Goal: Task Accomplishment & Management: Manage account settings

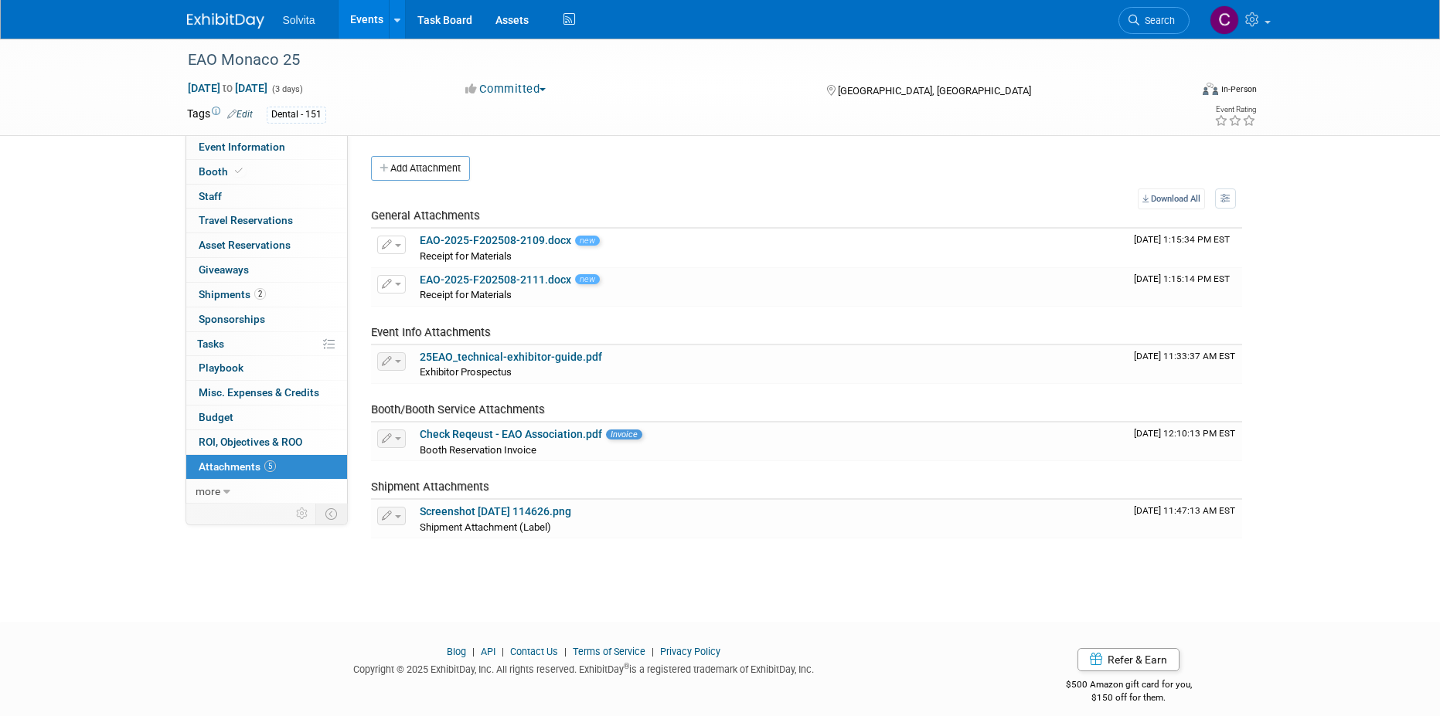
click at [368, 4] on link "Events" at bounding box center [366, 19] width 56 height 39
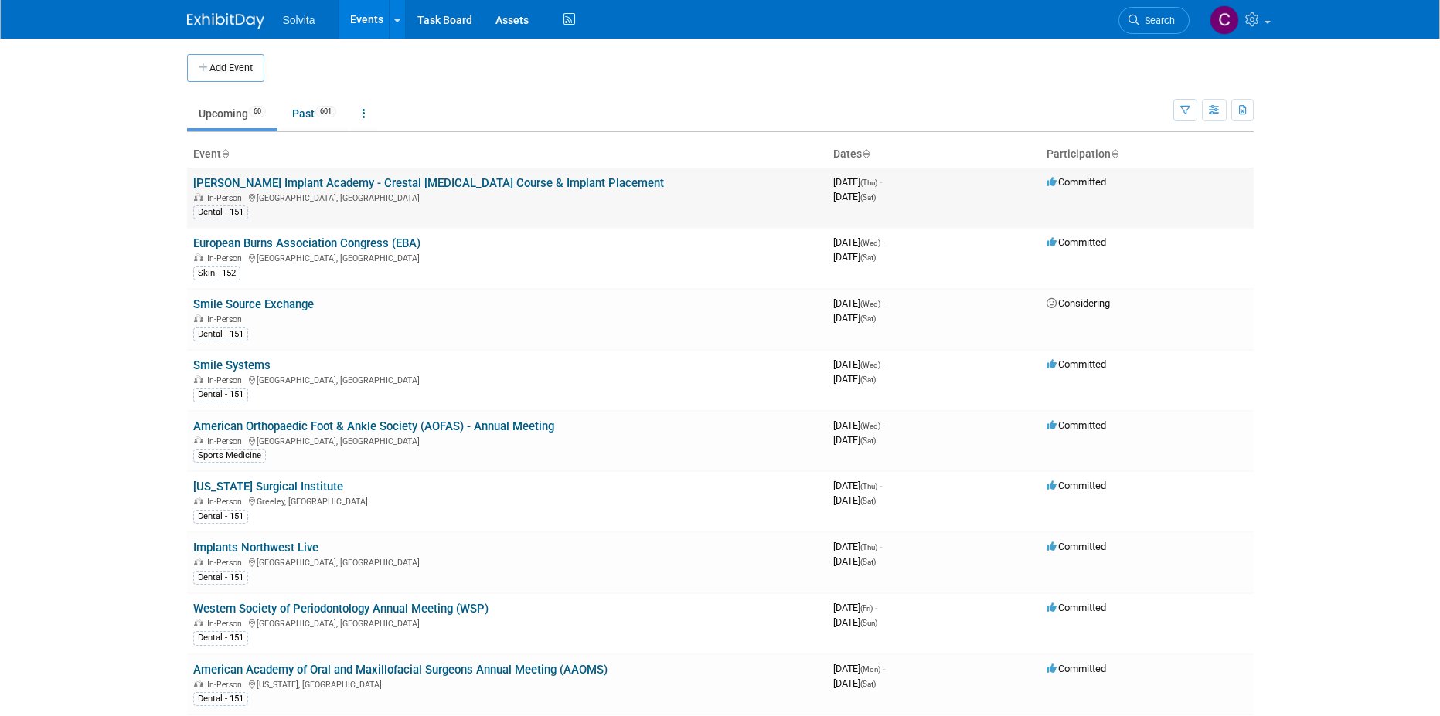
click at [465, 188] on link "[PERSON_NAME] Implant Academy - Crestal [MEDICAL_DATA] Course & Implant Placeme…" at bounding box center [428, 183] width 471 height 14
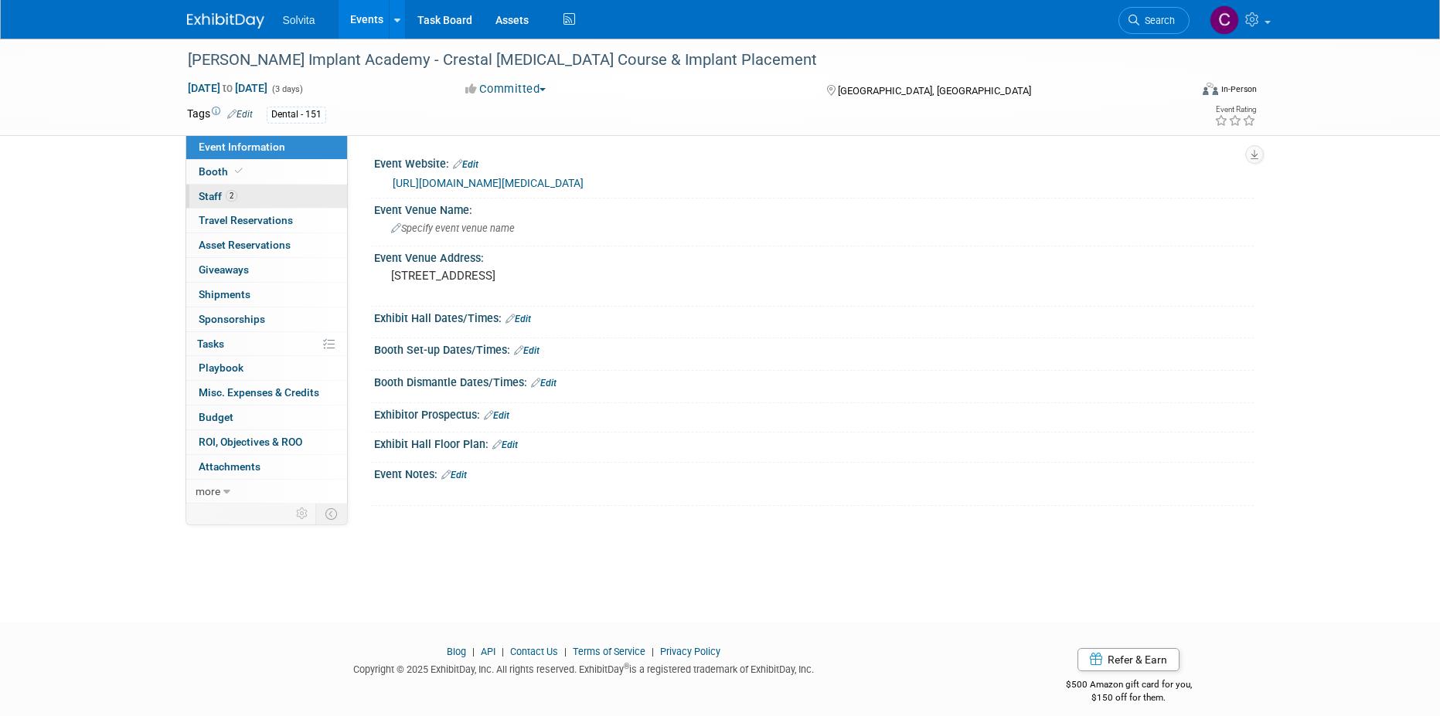
click at [216, 196] on span "Staff 2" at bounding box center [218, 196] width 39 height 12
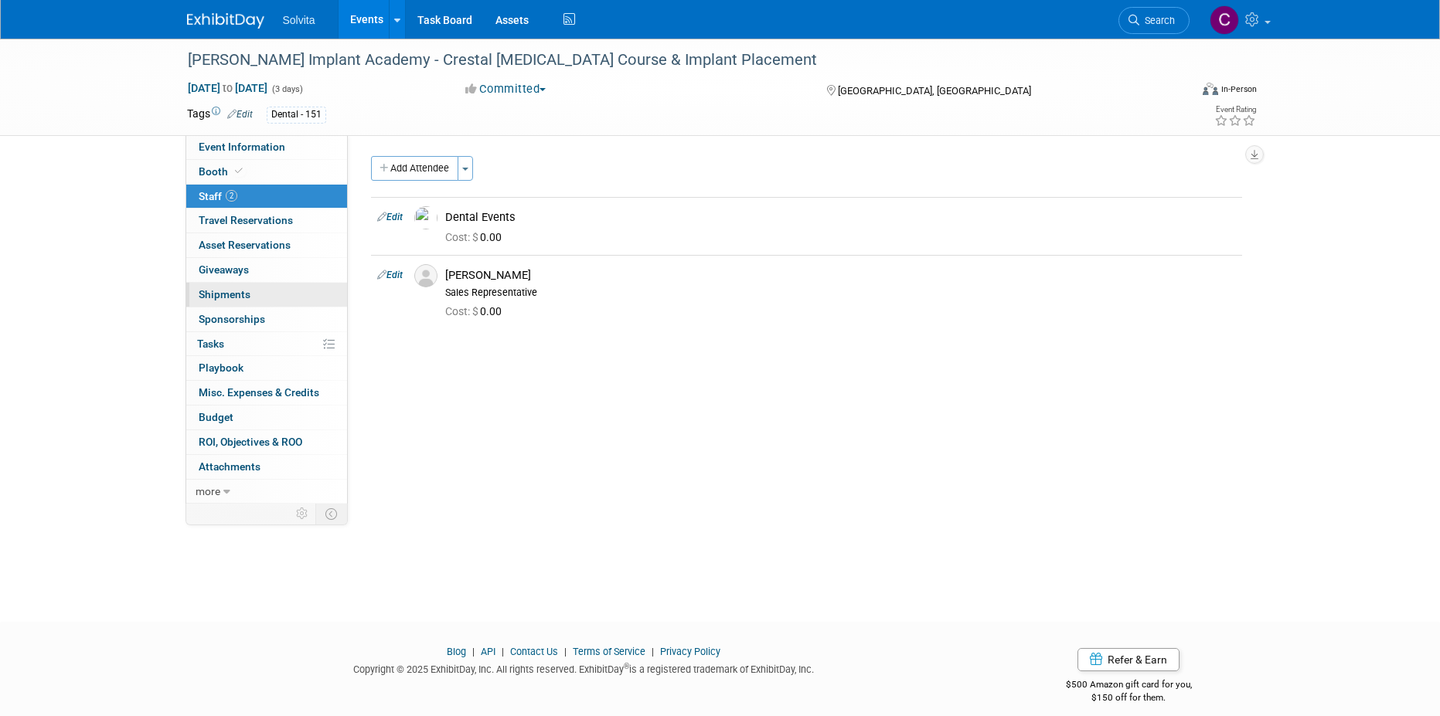
click at [238, 293] on span "Shipments 0" at bounding box center [225, 294] width 52 height 12
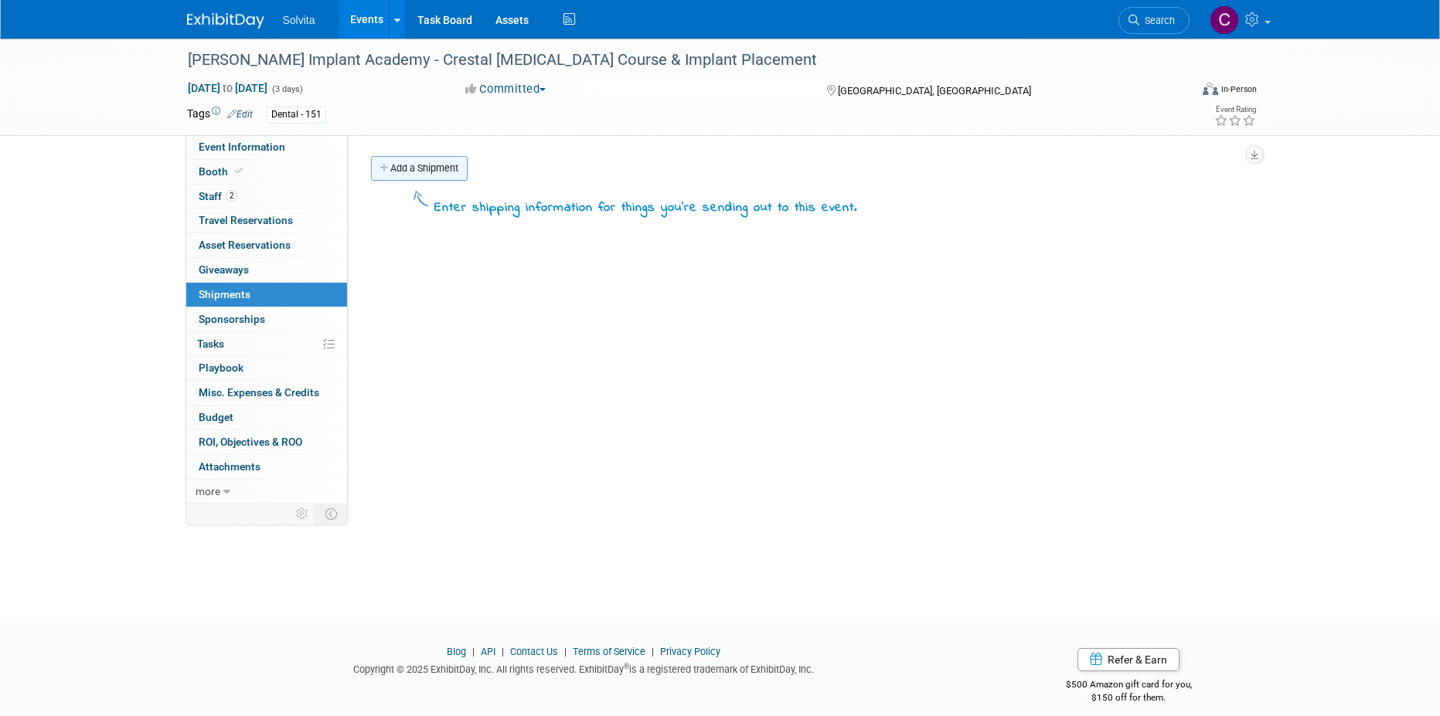
click at [436, 167] on link "Add a Shipment" at bounding box center [419, 168] width 97 height 25
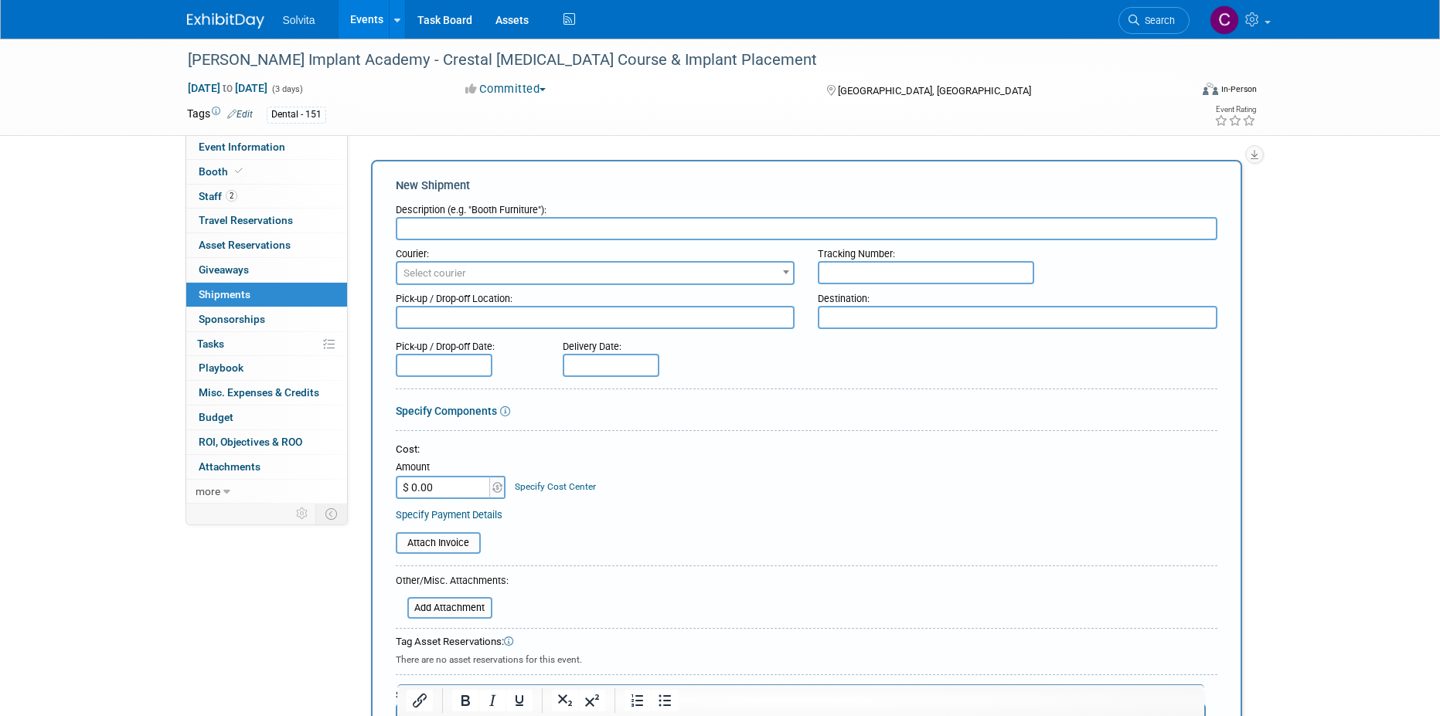
click at [531, 226] on input "text" at bounding box center [806, 228] width 821 height 23
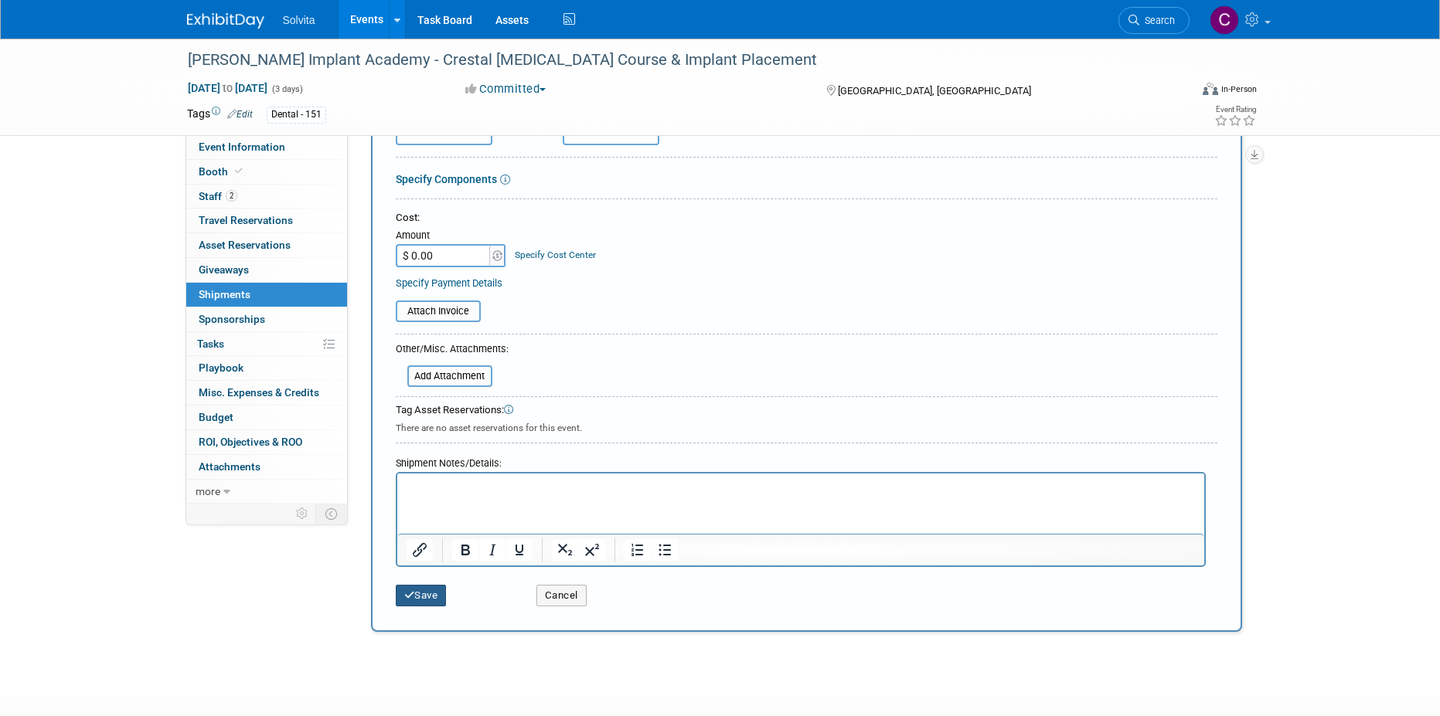
type input "Emailed Larry on 8/11."
click at [423, 600] on button "Save" at bounding box center [421, 596] width 51 height 22
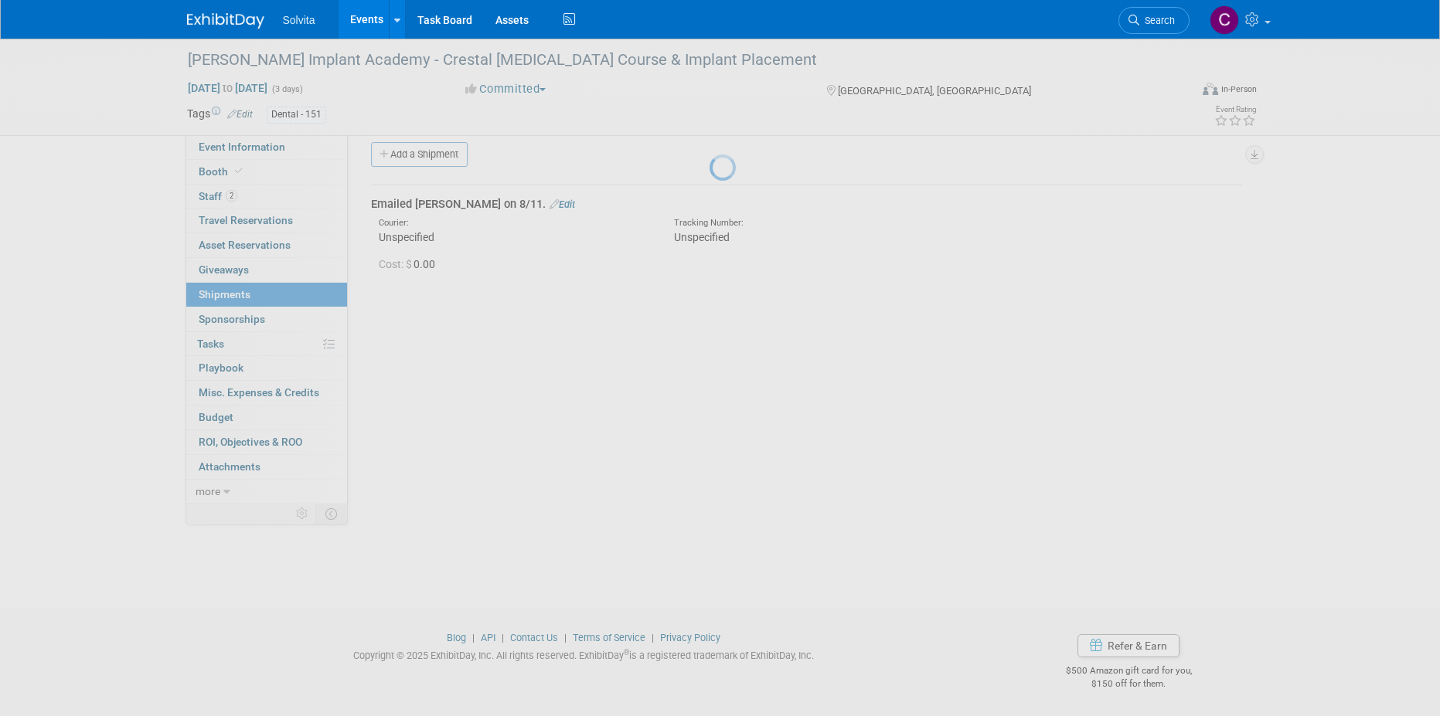
scroll to position [14, 0]
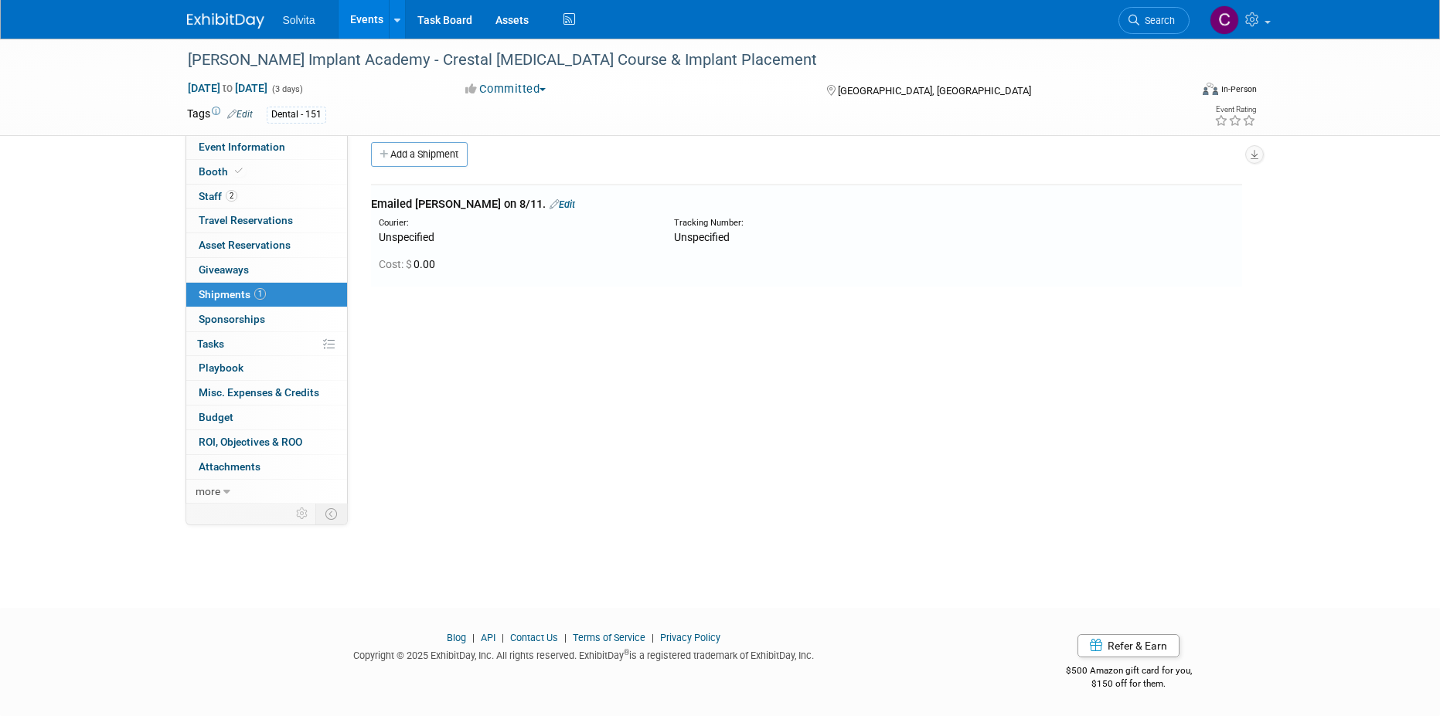
click at [369, 18] on link "Events" at bounding box center [366, 19] width 56 height 39
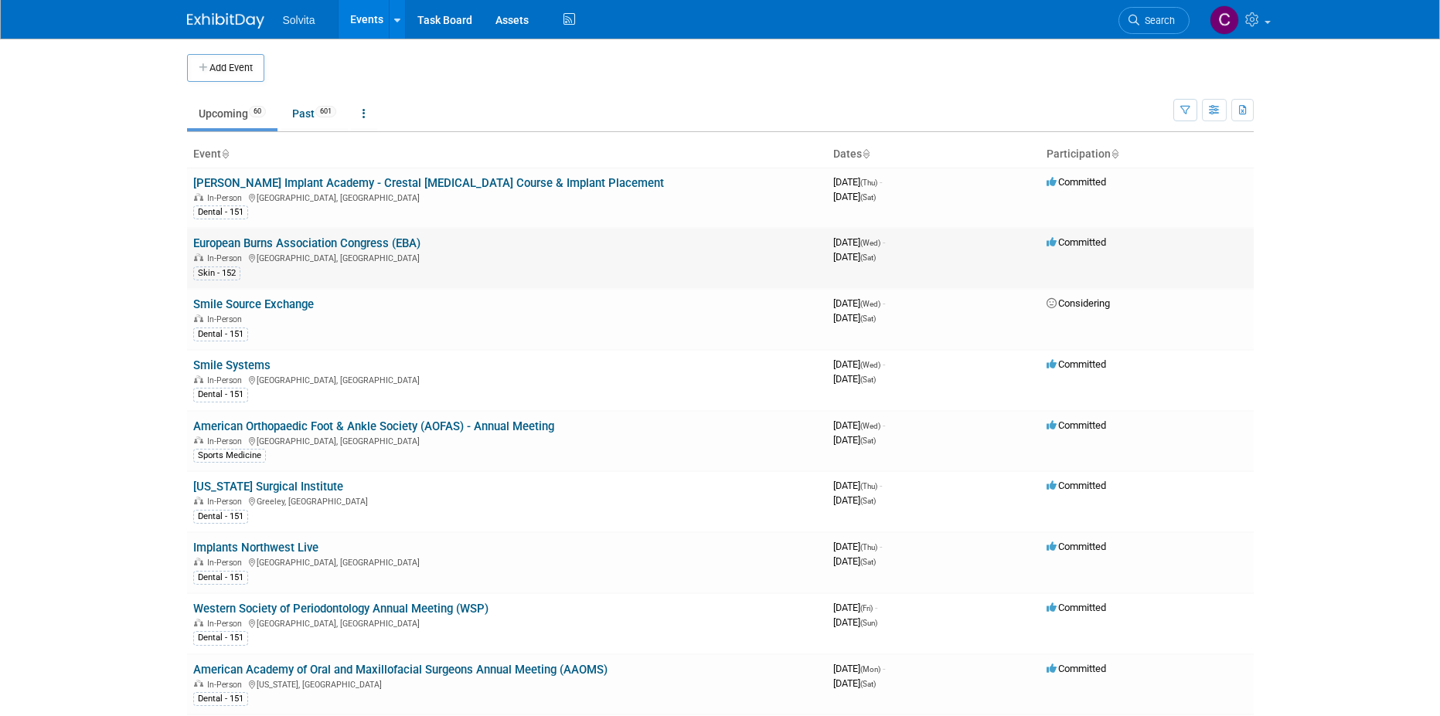
click at [356, 243] on link "European Burns Association Congress (EBA)" at bounding box center [306, 243] width 227 height 14
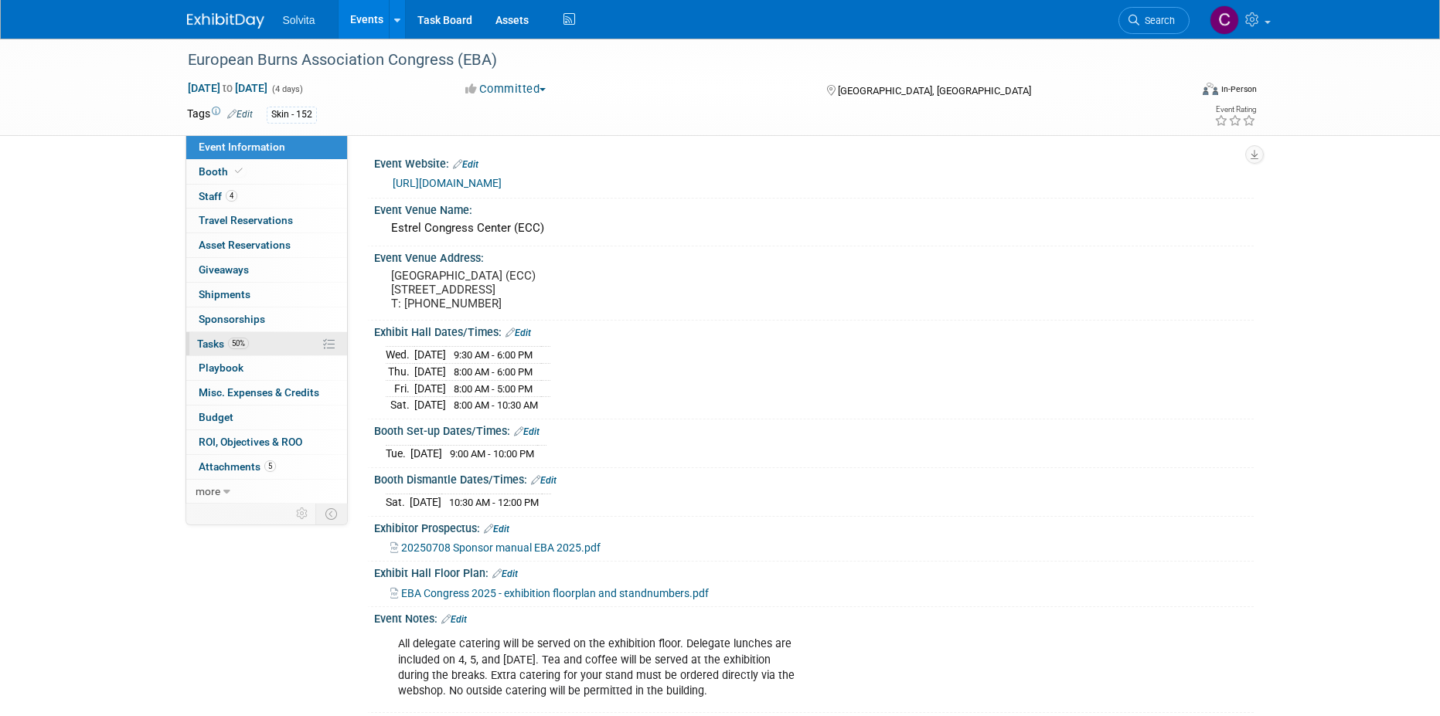
click at [232, 346] on span "50%" at bounding box center [238, 344] width 21 height 12
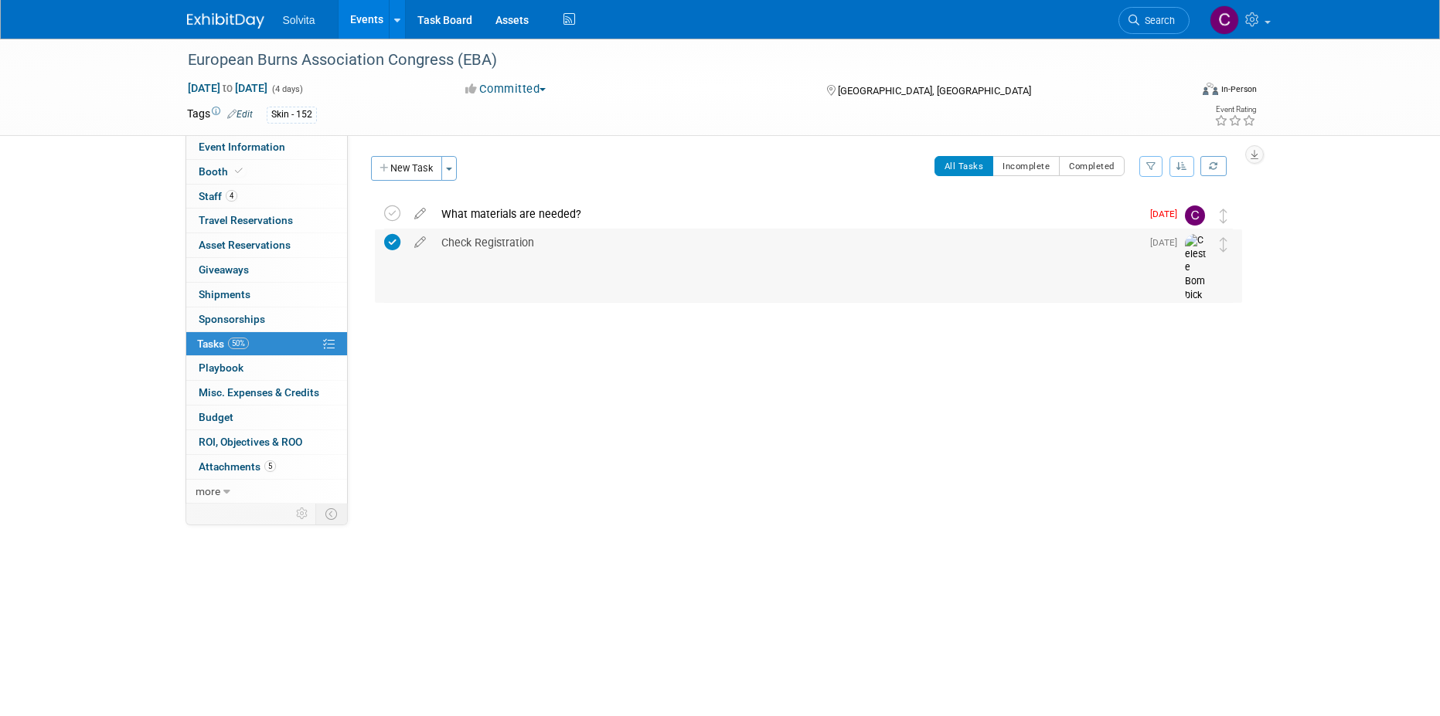
click at [905, 248] on div "Check Registration" at bounding box center [787, 243] width 707 height 26
click at [447, 242] on div "Check Registration" at bounding box center [787, 243] width 706 height 26
click at [833, 430] on div "Event Website: Edit [URL][DOMAIN_NAME] Event Venue Name: [GEOGRAPHIC_DATA] (ECC…" at bounding box center [801, 319] width 906 height 369
click at [558, 217] on div "What materials are needed?" at bounding box center [787, 214] width 707 height 26
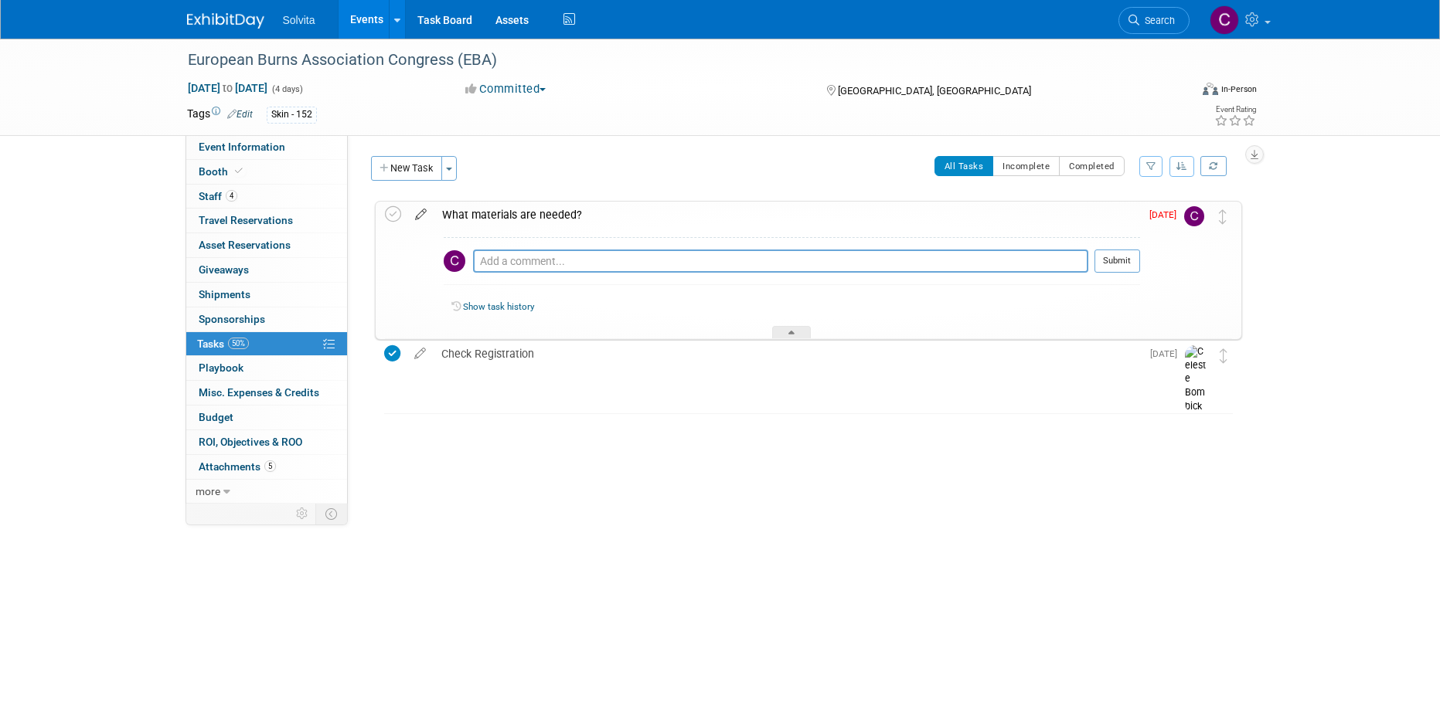
click at [419, 212] on icon at bounding box center [420, 211] width 27 height 19
select select "7"
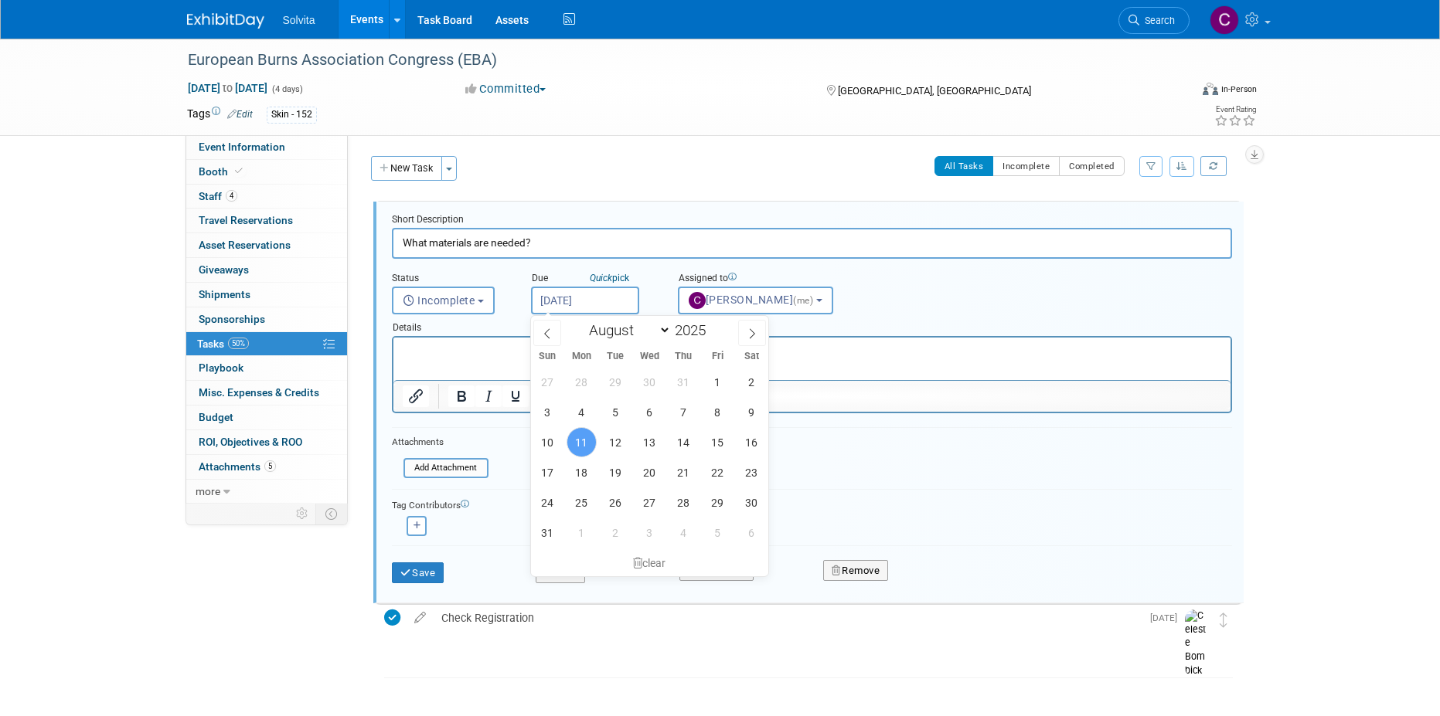
click at [586, 301] on input "Aug 11, 2025" at bounding box center [585, 301] width 108 height 28
click at [648, 440] on span "13" at bounding box center [649, 442] width 30 height 30
type input "Aug 13, 2025"
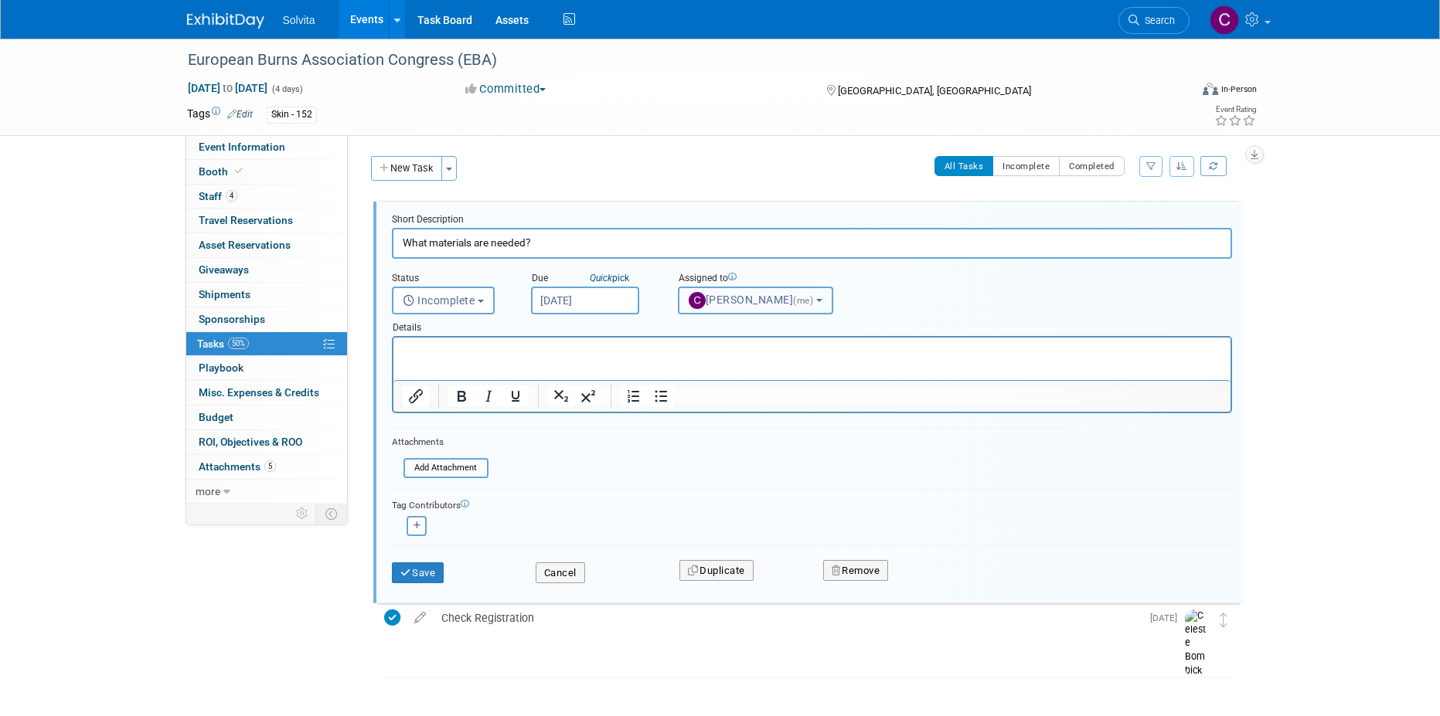
click at [723, 299] on span "Cindy Miller (me)" at bounding box center [753, 300] width 128 height 12
click at [513, 351] on p "Rich Text Area. Press ALT-0 for help." at bounding box center [811, 351] width 819 height 15
click at [418, 529] on icon "button" at bounding box center [417, 526] width 8 height 9
select select
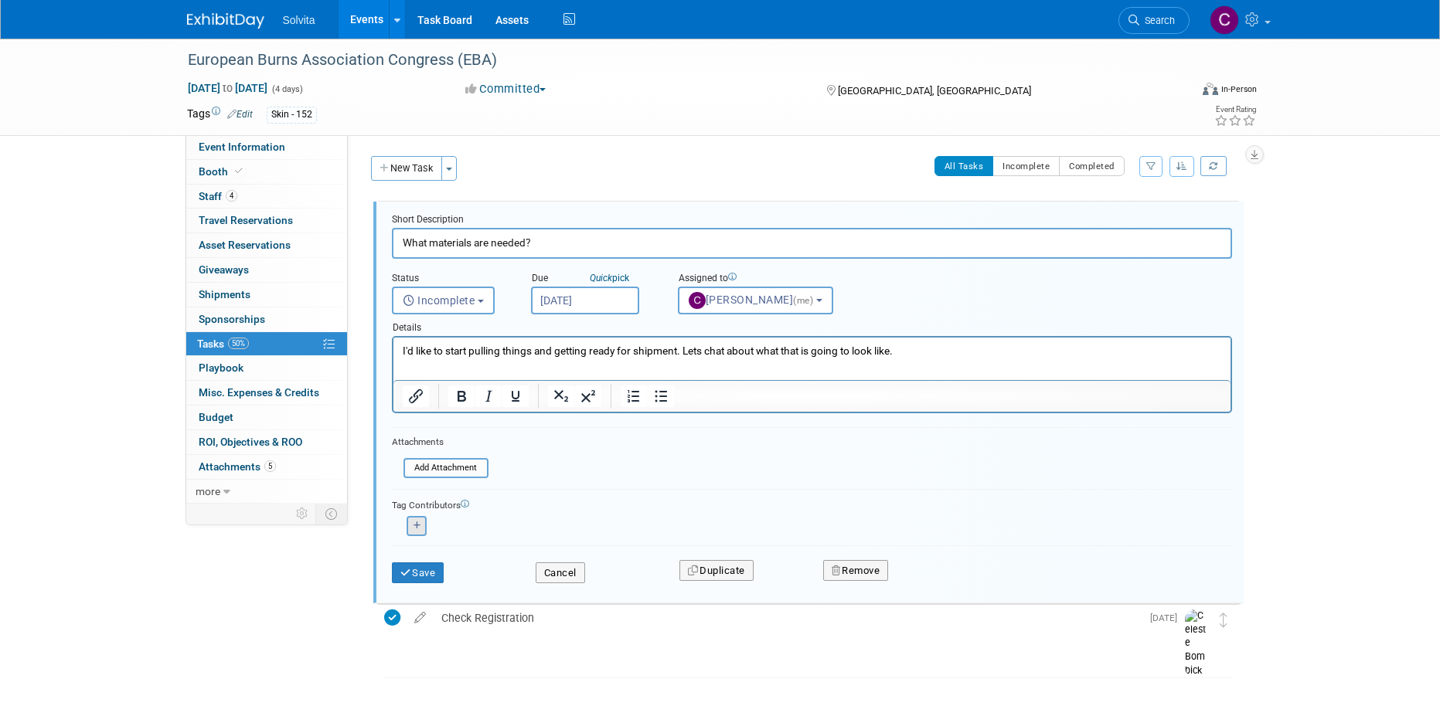
select select
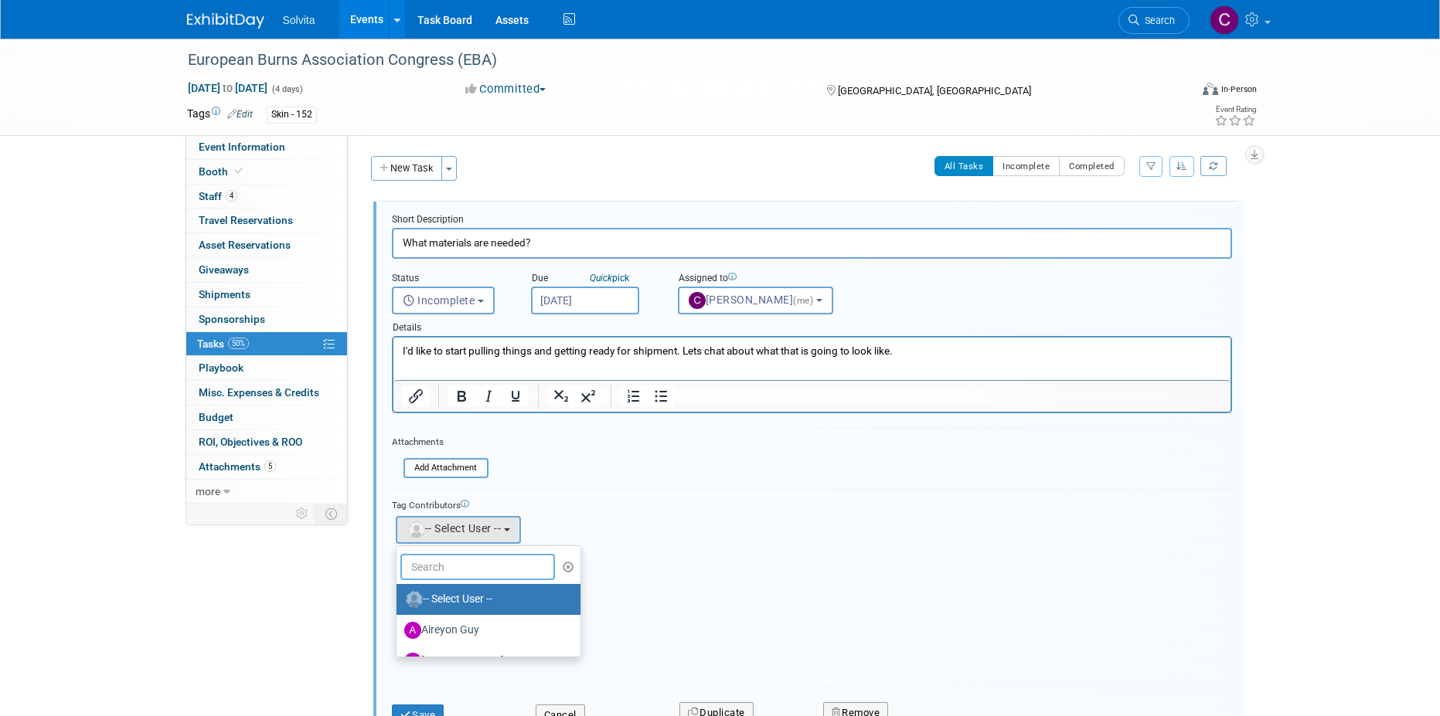
click at [497, 570] on input "text" at bounding box center [477, 567] width 155 height 26
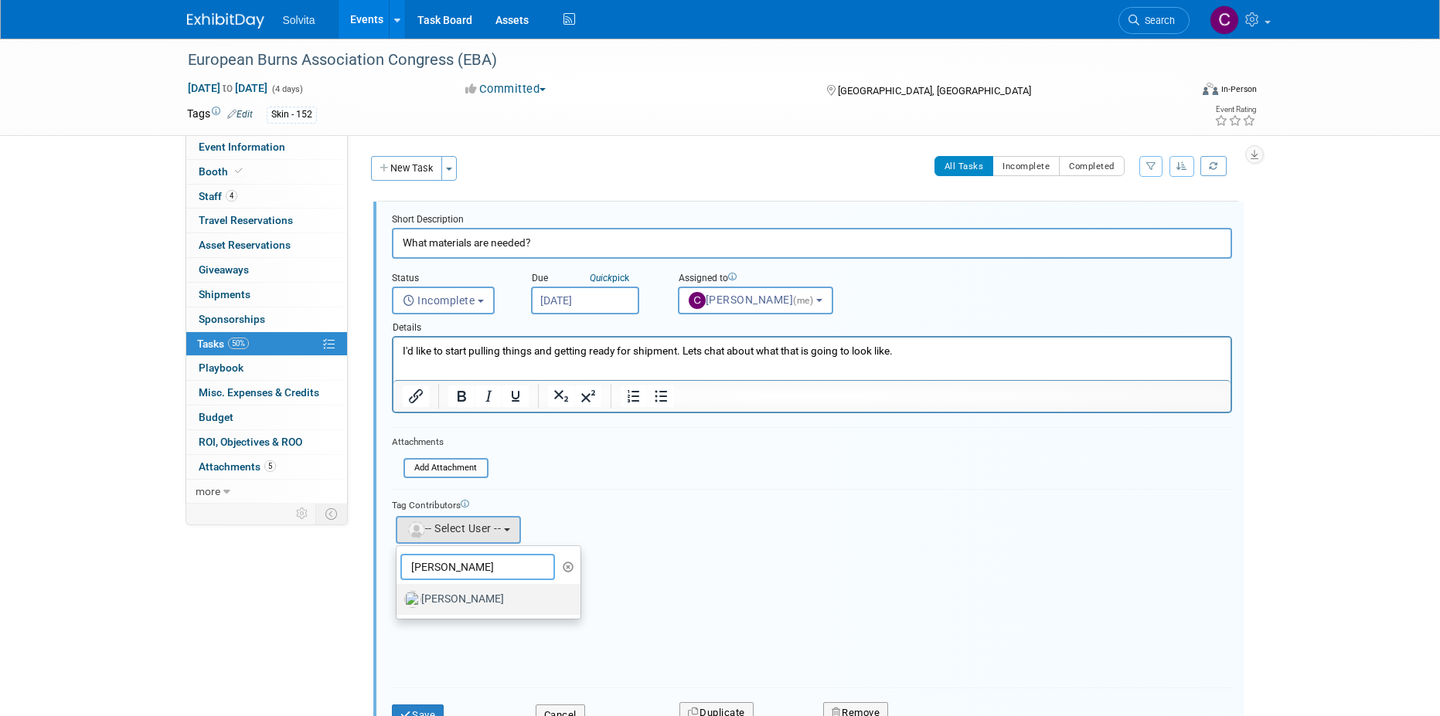
type input "celeste"
click at [495, 608] on label "[PERSON_NAME]" at bounding box center [485, 599] width 162 height 25
click at [399, 603] on input "[PERSON_NAME]" at bounding box center [394, 598] width 10 height 10
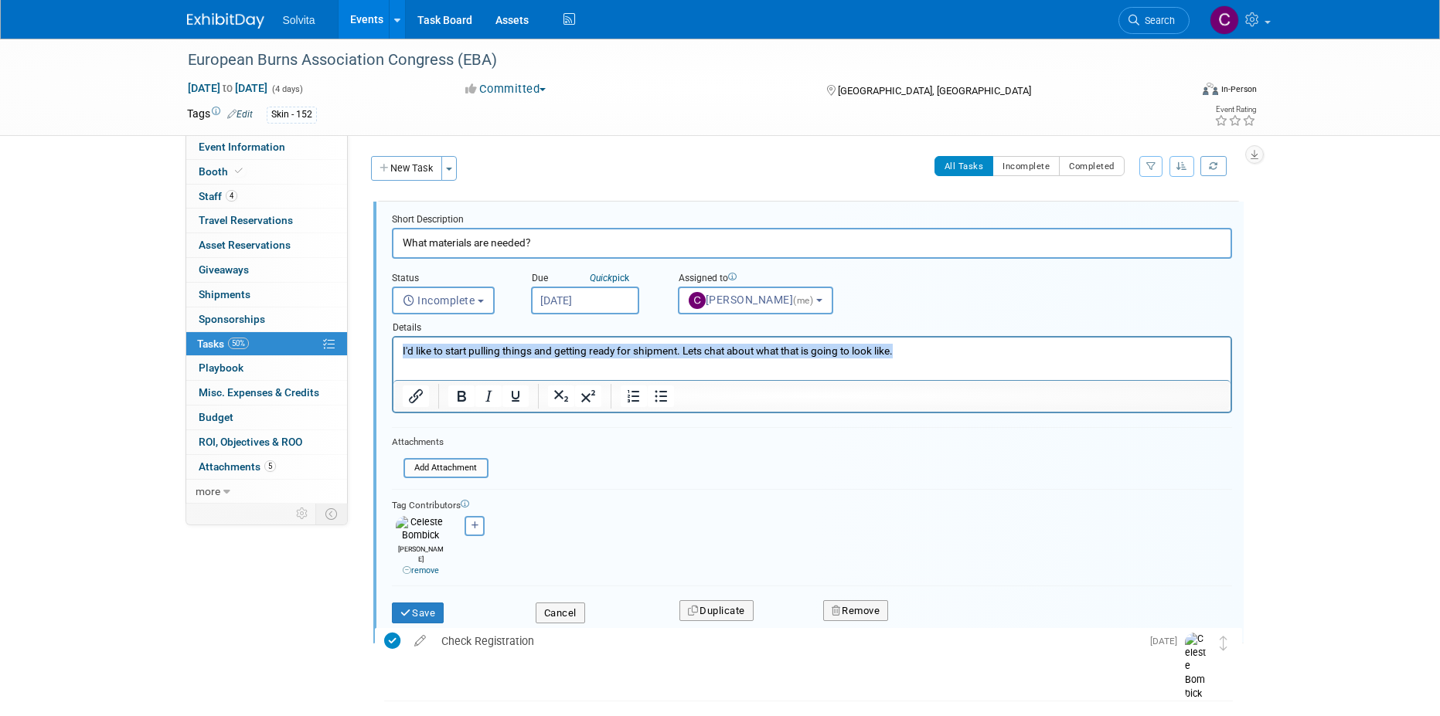
drag, startPoint x: 401, startPoint y: 348, endPoint x: 1116, endPoint y: 349, distance: 714.8
click at [1116, 349] on p "I'd like to start pulling things and getting ready for shipment. Lets chat abou…" at bounding box center [811, 351] width 819 height 15
drag, startPoint x: 502, startPoint y: 351, endPoint x: 659, endPoint y: 349, distance: 156.9
click at [659, 349] on p "Let's chat about what this shipment is going to look like. I would like to star…" at bounding box center [811, 351] width 819 height 15
click at [782, 356] on p "Let's chat about what materials you want to go to this event. I would like to s…" at bounding box center [811, 351] width 819 height 15
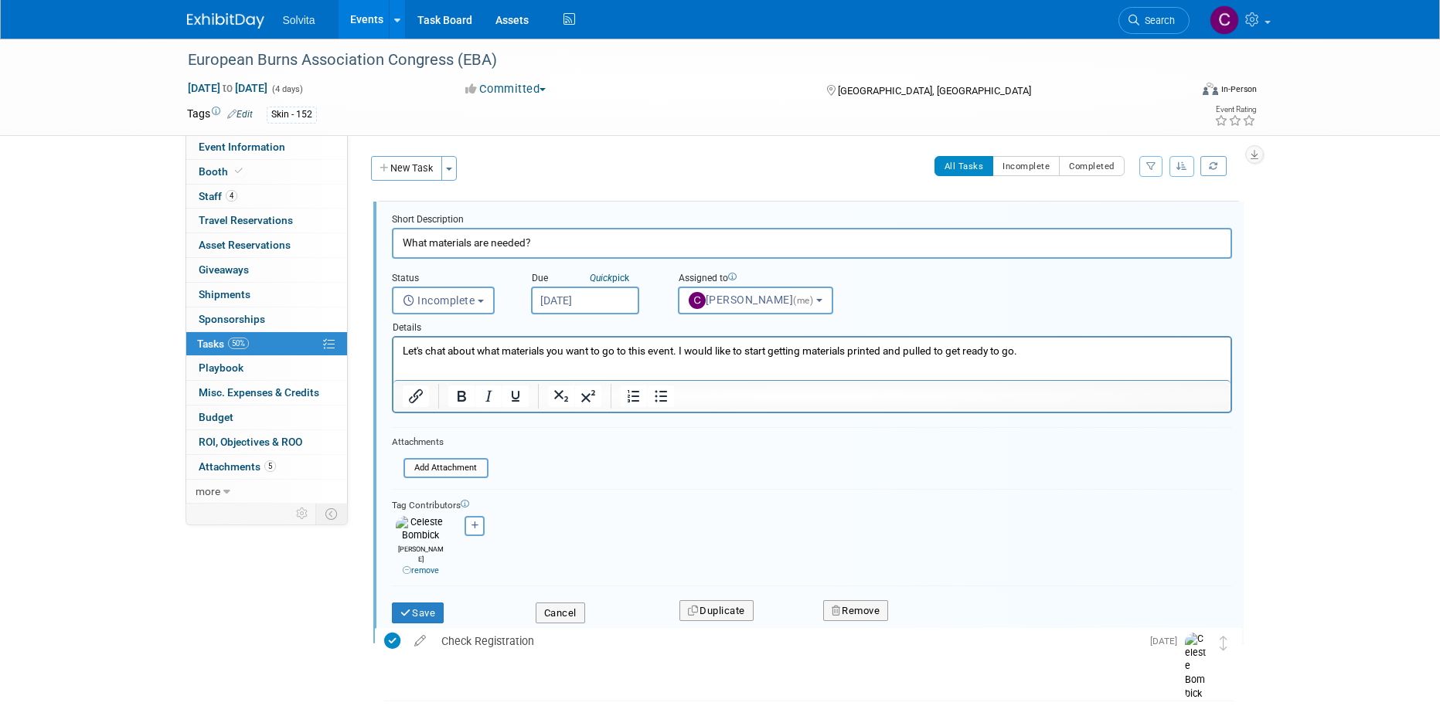
click at [825, 354] on p "Let's chat about what materials you want to go to this event. I would like to s…" at bounding box center [811, 351] width 819 height 15
drag, startPoint x: 842, startPoint y: 349, endPoint x: 959, endPoint y: 349, distance: 117.5
click at [959, 349] on p "Let's chat about what materials you want to go to this event. I would like to s…" at bounding box center [811, 351] width 819 height 15
click at [842, 346] on p "Let's chat about what materials you want to go to this event. I would like to s…" at bounding box center [811, 351] width 819 height 15
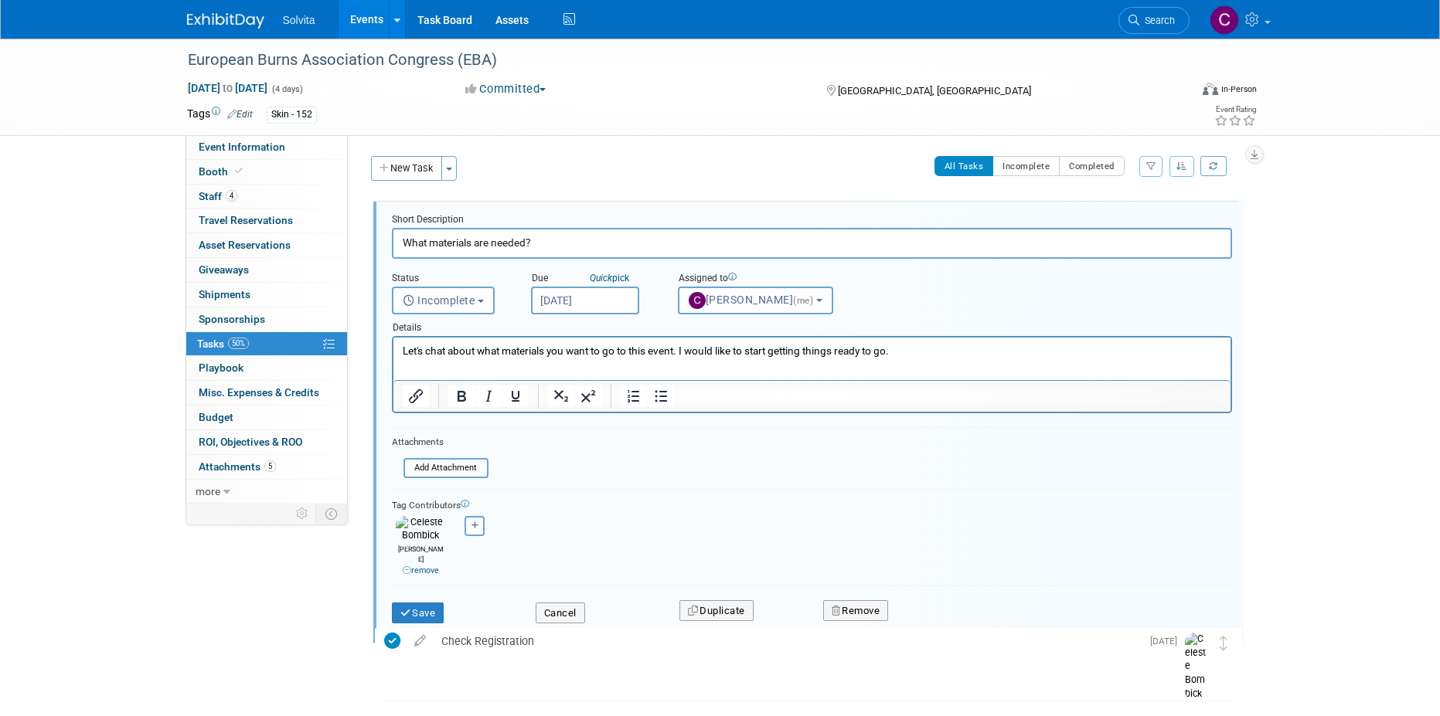
click at [806, 353] on p "Let's chat about what materials you want to go to this event. I would like to s…" at bounding box center [811, 351] width 819 height 15
drag, startPoint x: 808, startPoint y: 352, endPoint x: 935, endPoint y: 352, distance: 126.7
click at [935, 352] on p "Let's chat about what materials you want to go to this event. I would like to s…" at bounding box center [811, 351] width 819 height 15
drag, startPoint x: 682, startPoint y: 349, endPoint x: 991, endPoint y: 348, distance: 309.1
click at [991, 348] on p "Let's chat about what materials you want to go to this event. I would like to s…" at bounding box center [811, 351] width 819 height 15
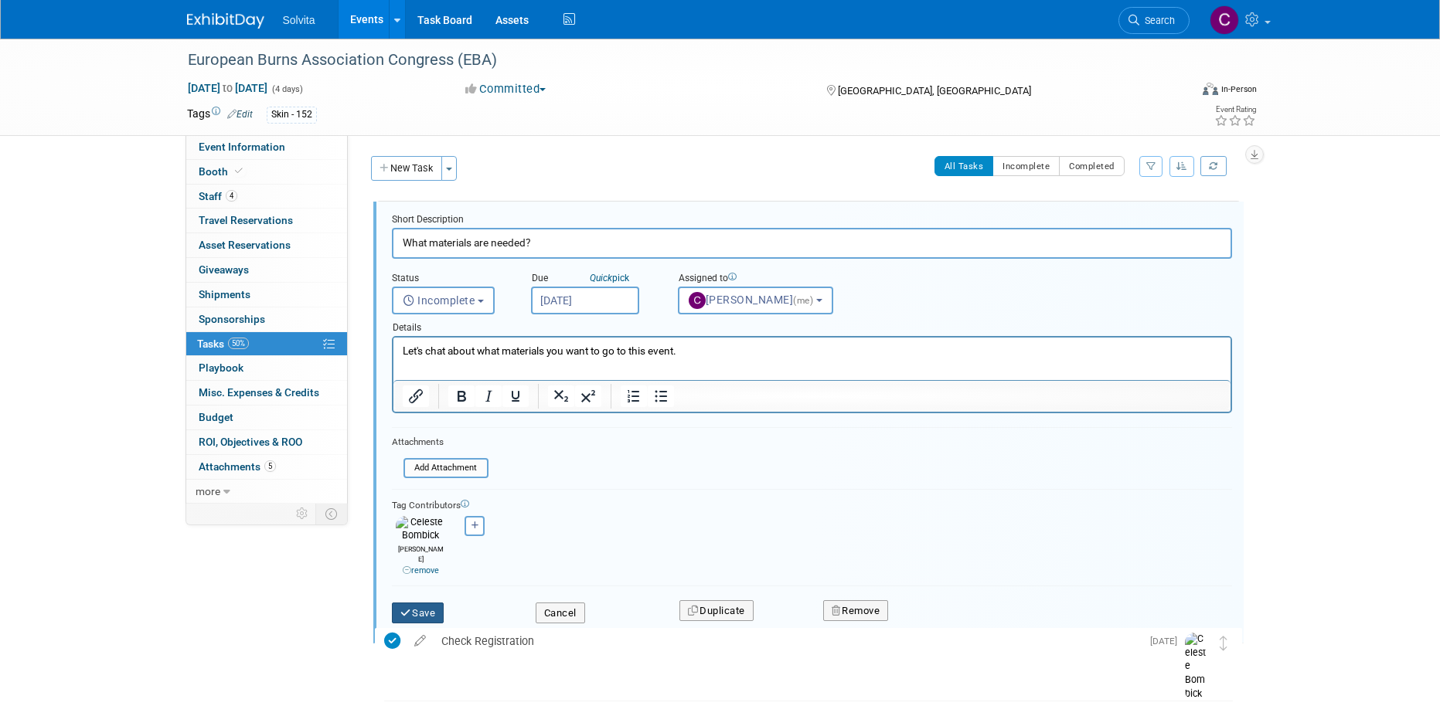
click at [413, 603] on button "Save" at bounding box center [418, 614] width 53 height 22
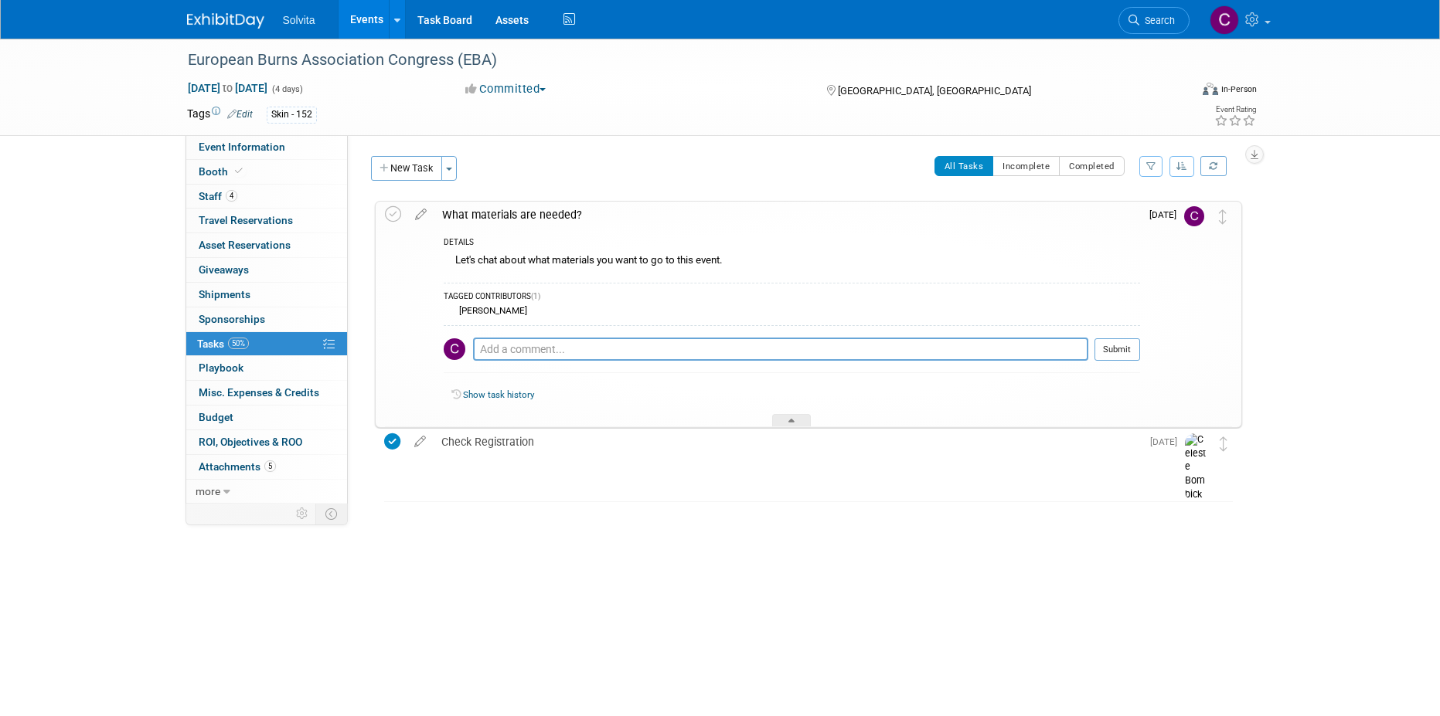
click at [637, 174] on div "All Tasks Incomplete Completed Filter by Assignee -- Select Assignee -- All una…" at bounding box center [853, 172] width 777 height 32
click at [228, 150] on span "Event Information" at bounding box center [242, 147] width 87 height 12
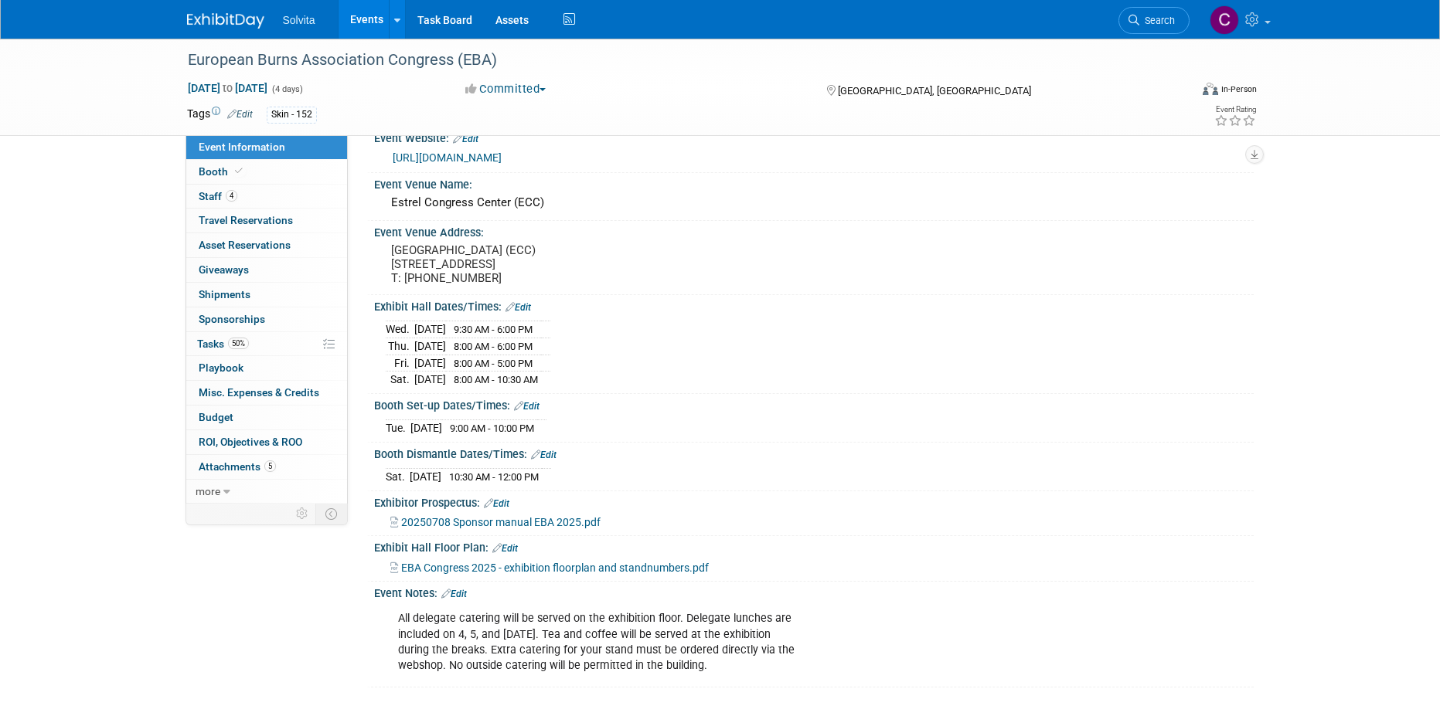
scroll to position [39, 0]
click at [509, 519] on span "20250708 Sponsor manual EBA 2025.pdf" at bounding box center [500, 520] width 199 height 12
click at [583, 520] on span "20250708 Sponsor manual EBA 2025.pdf" at bounding box center [500, 520] width 199 height 12
click at [223, 293] on span "Shipments 0" at bounding box center [225, 294] width 52 height 12
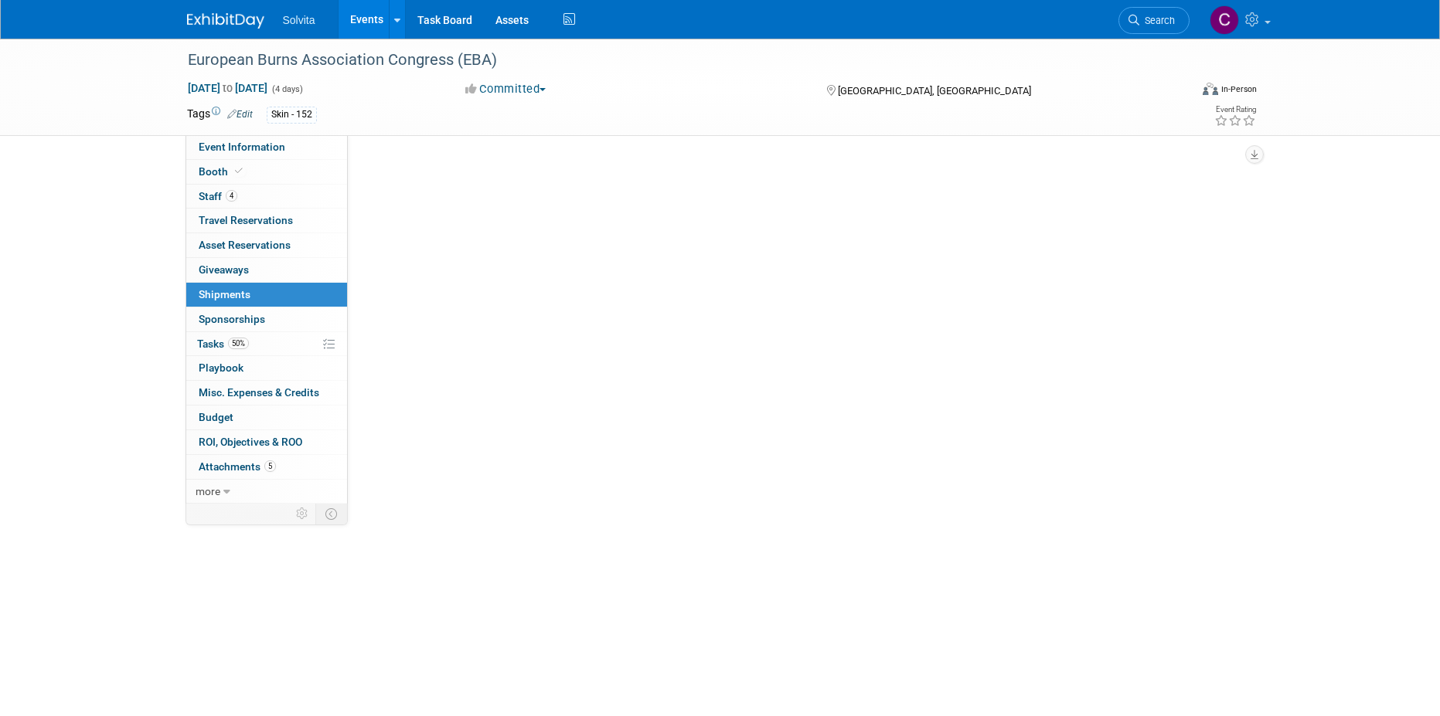
scroll to position [0, 0]
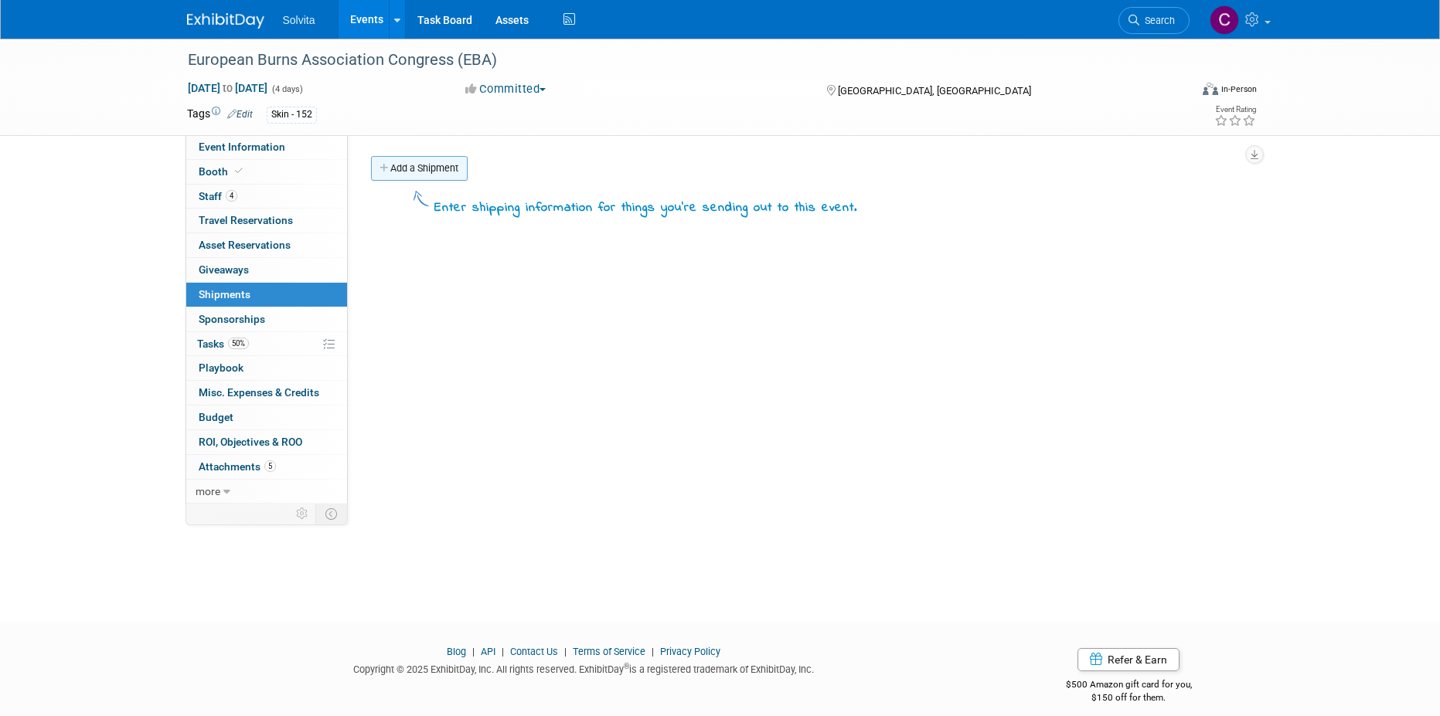
click at [426, 172] on link "Add a Shipment" at bounding box center [419, 168] width 97 height 25
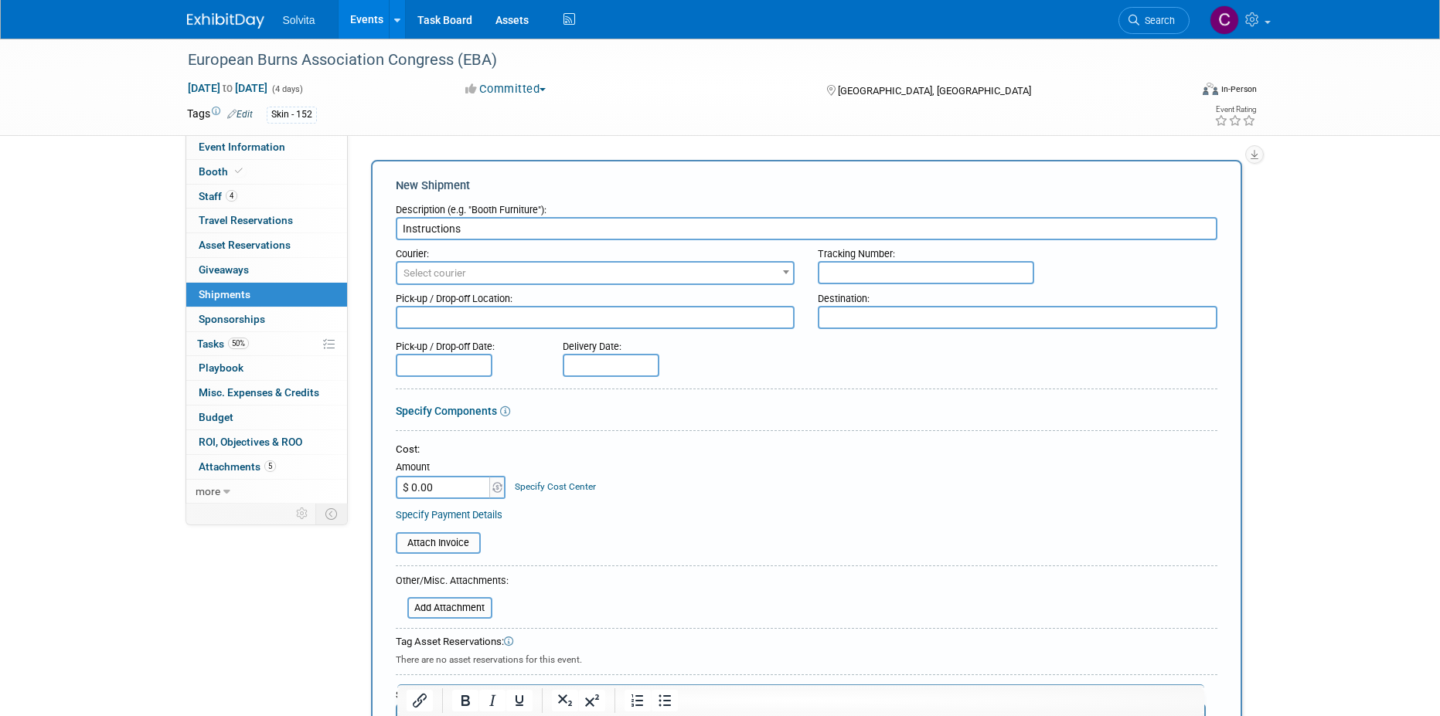
scroll to position [302, 0]
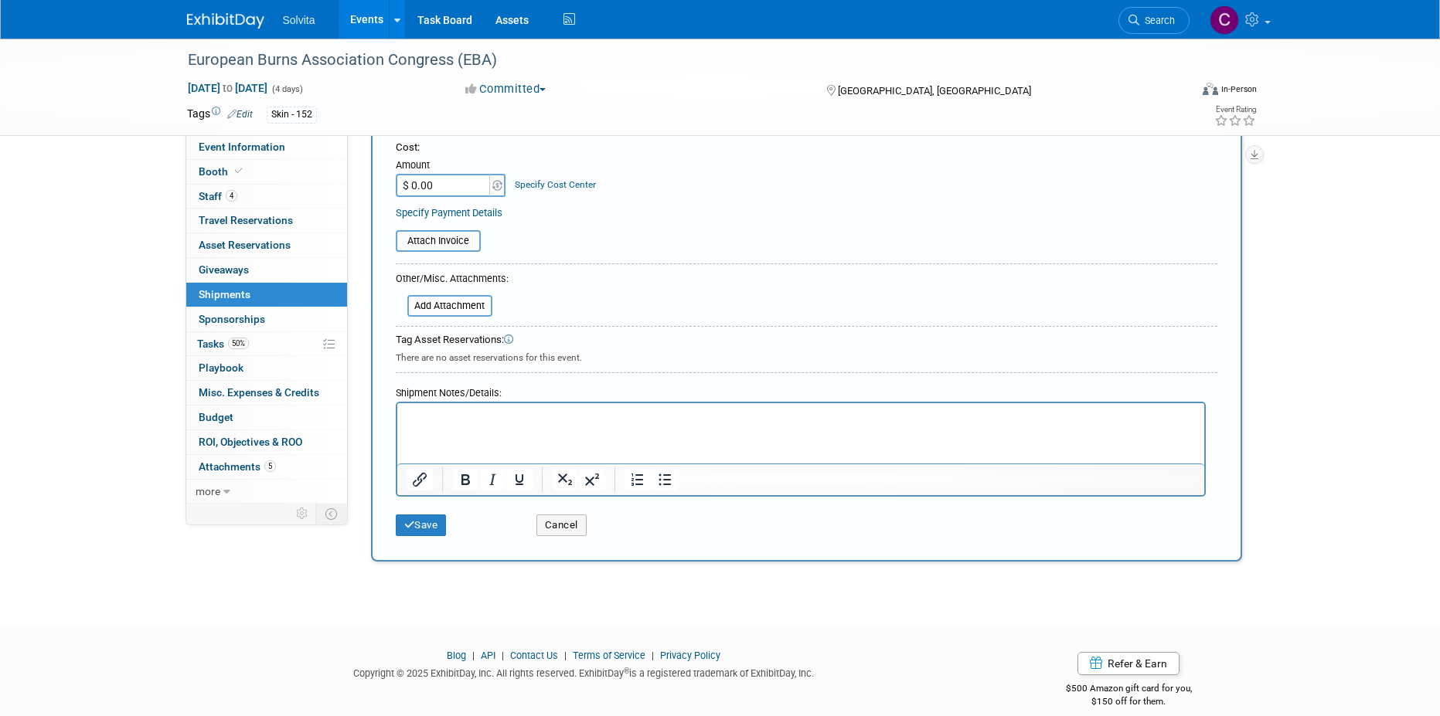
type input "Instructions"
click at [447, 425] on html at bounding box center [799, 414] width 807 height 22
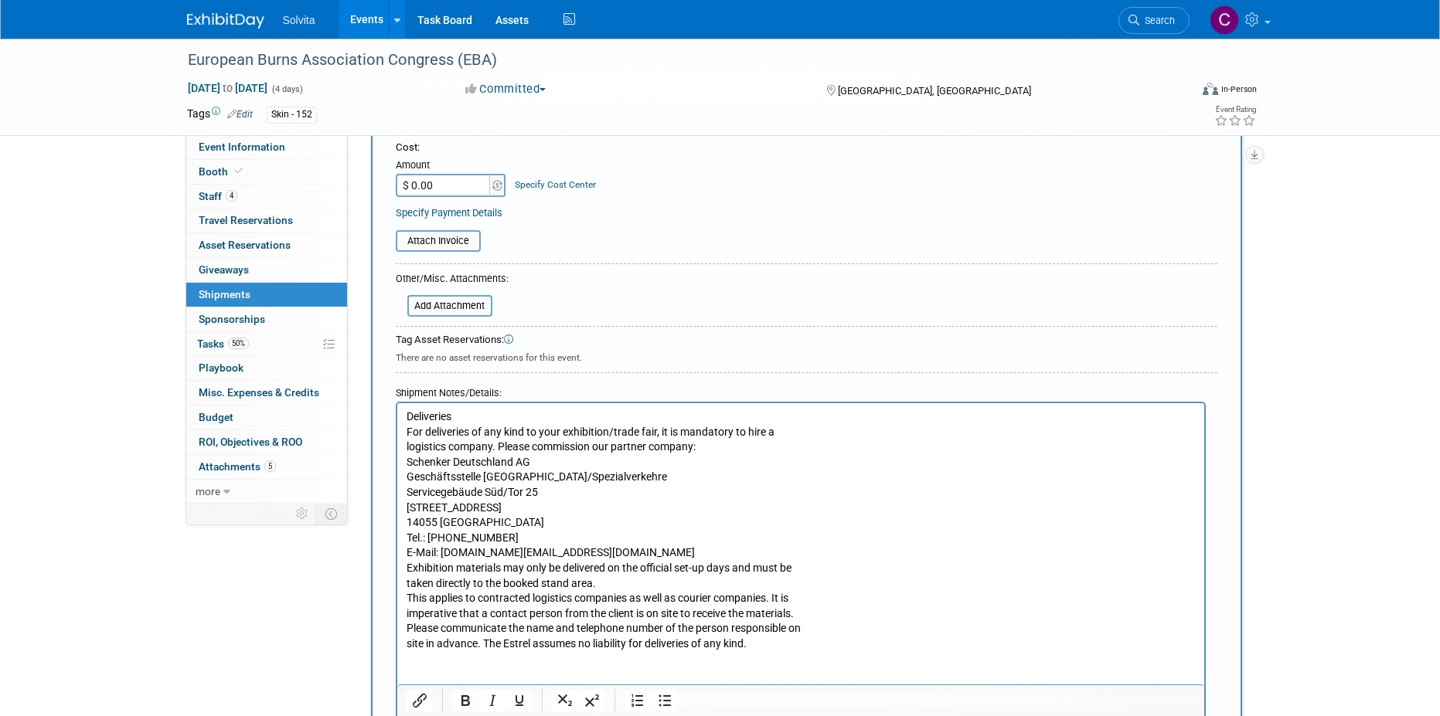
click at [723, 449] on p "Deliveries For deliveries of any kind to your exhibition/trade fair, it is mand…" at bounding box center [800, 531] width 789 height 243
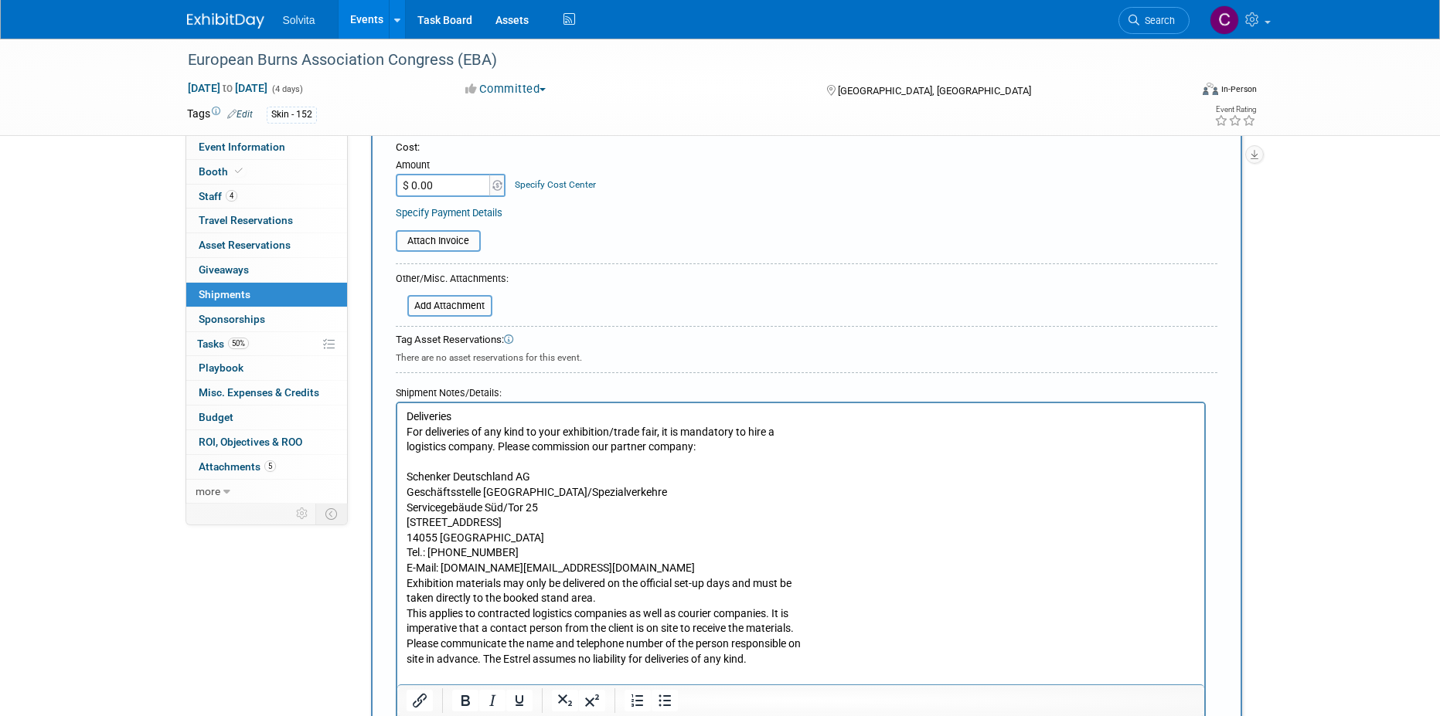
click at [631, 567] on p "Schenker Deutschland AG Geschäftsstelle Berlin - Messen/Spezialverkehre Service…" at bounding box center [800, 561] width 789 height 212
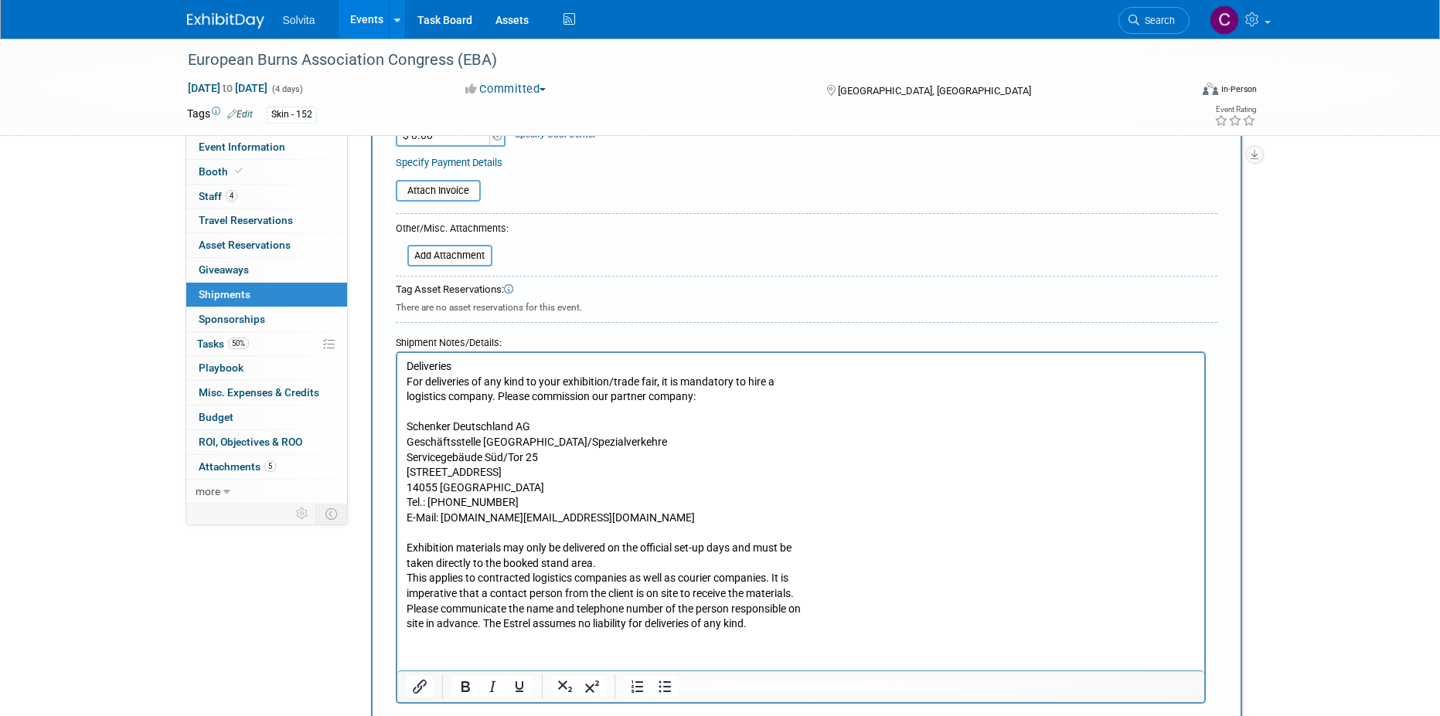
scroll to position [379, 0]
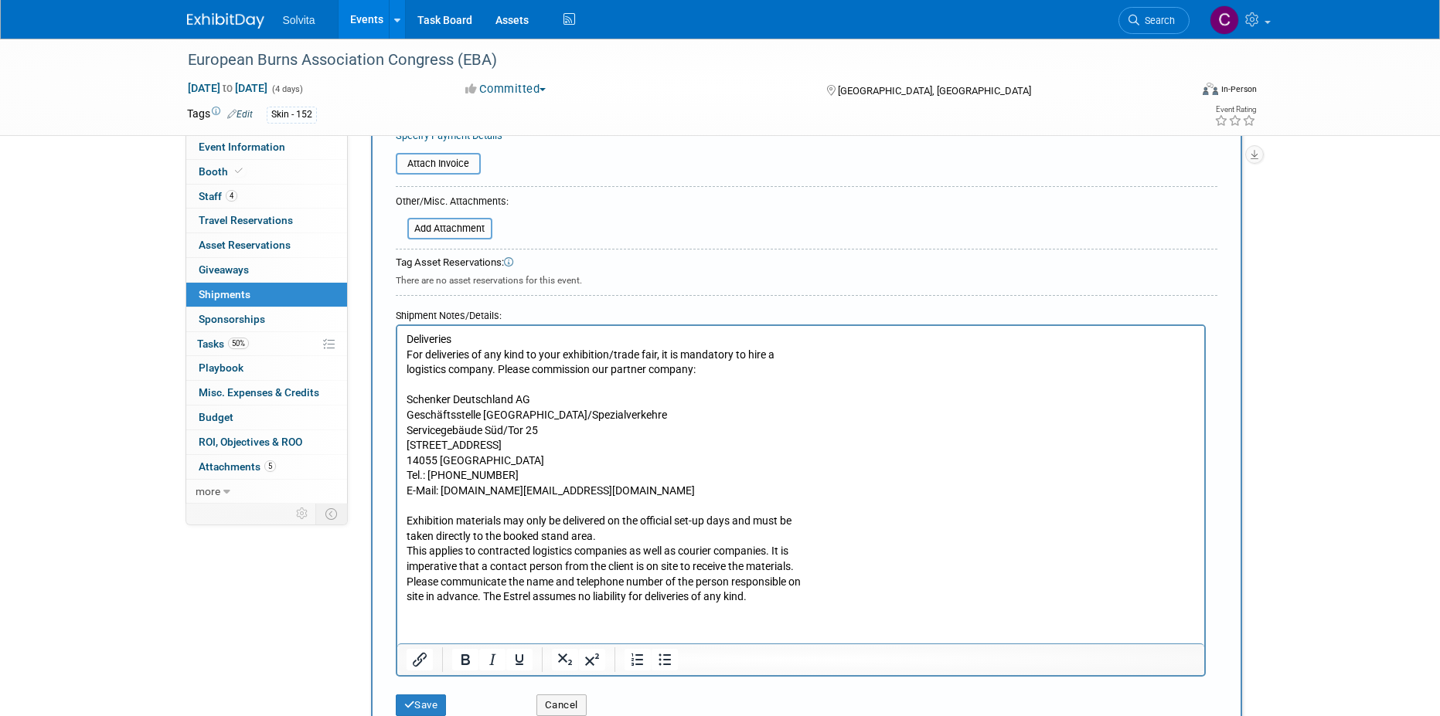
click at [623, 533] on p "Exhibition materials may only be delivered on the official set-up days and must…" at bounding box center [800, 552] width 789 height 106
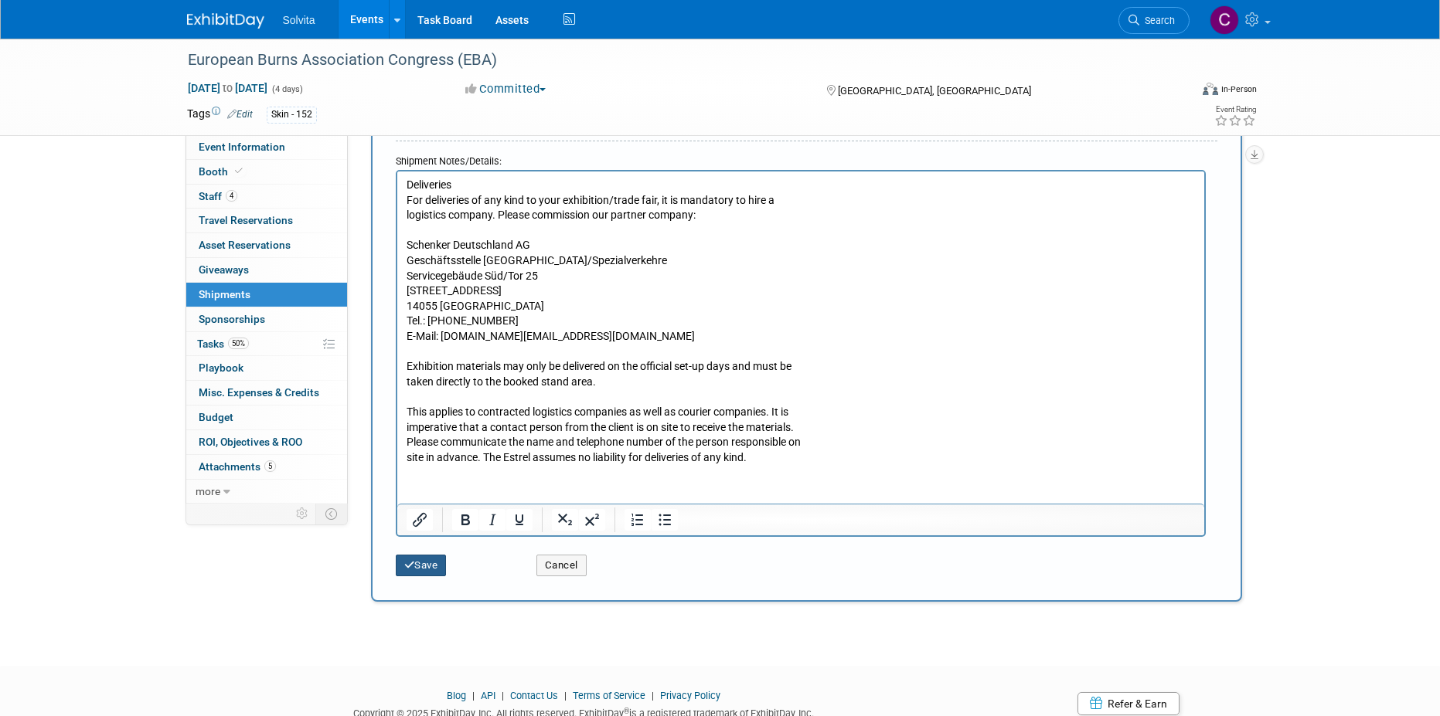
click at [435, 567] on button "Save" at bounding box center [421, 566] width 51 height 22
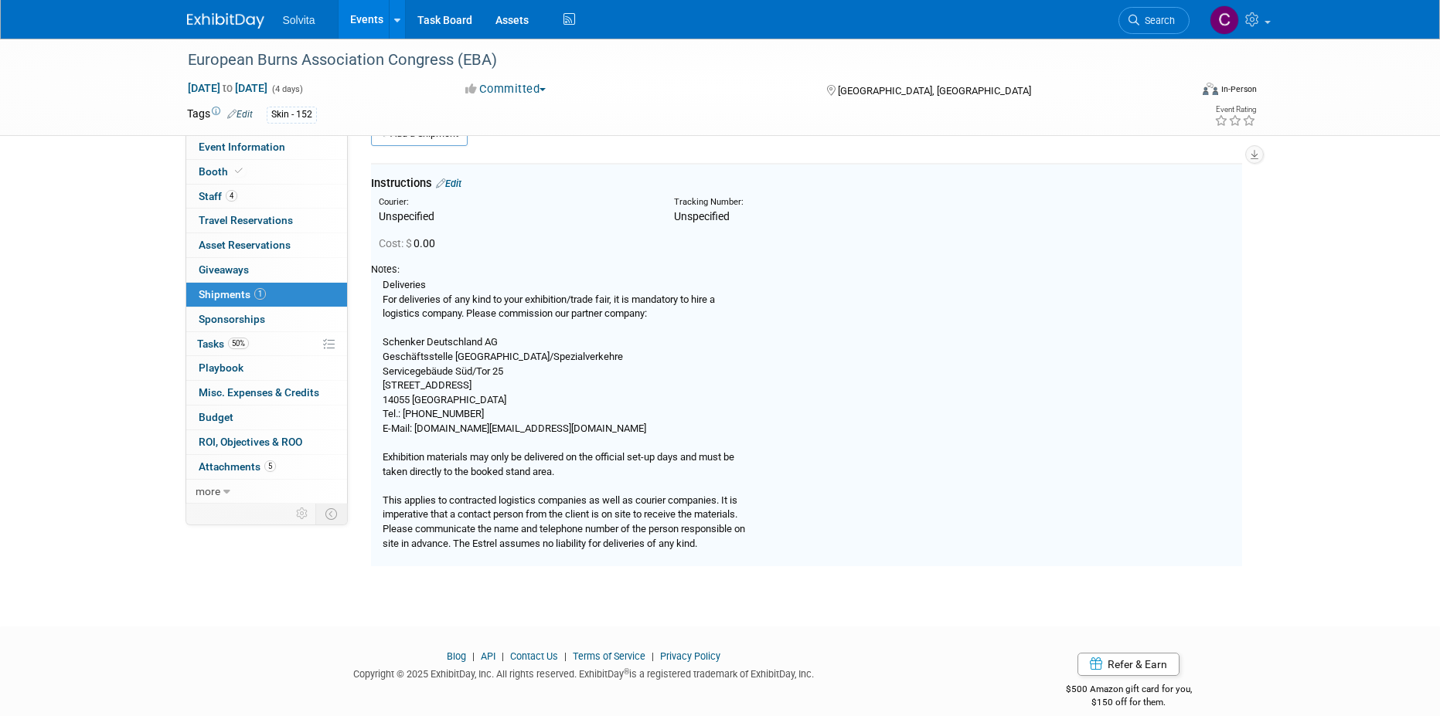
scroll to position [34, 0]
click at [222, 283] on link "1 Shipments 1" at bounding box center [266, 295] width 161 height 24
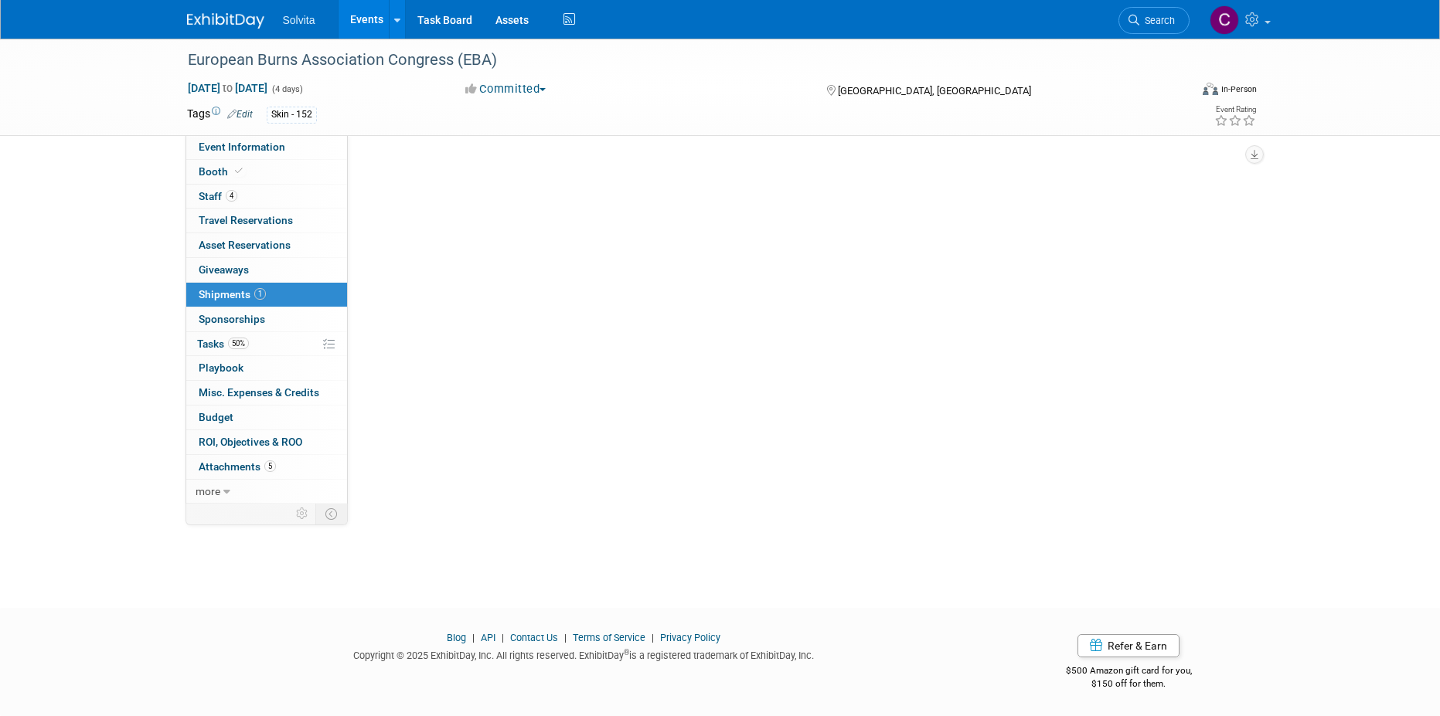
scroll to position [0, 0]
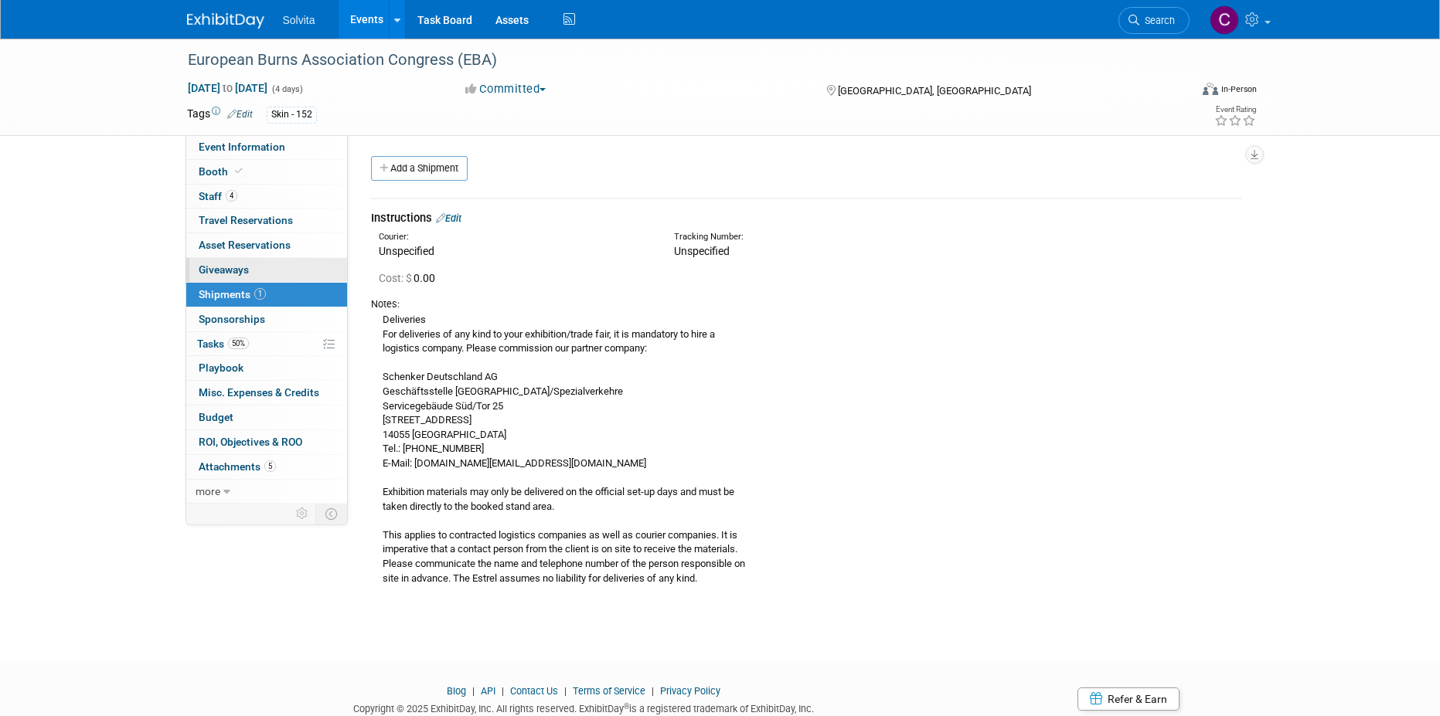
click at [235, 273] on span "Giveaways 0" at bounding box center [224, 270] width 50 height 12
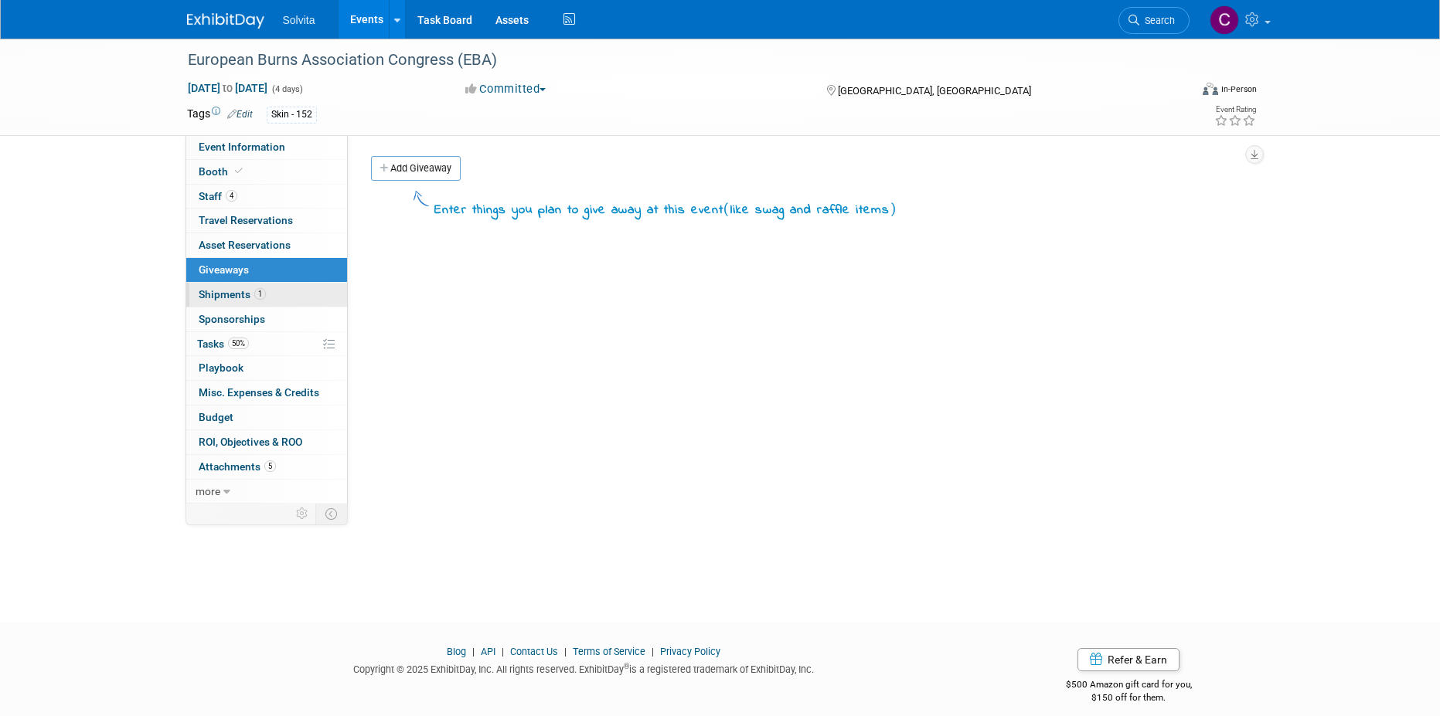
click at [231, 291] on span "Shipments 1" at bounding box center [232, 294] width 67 height 12
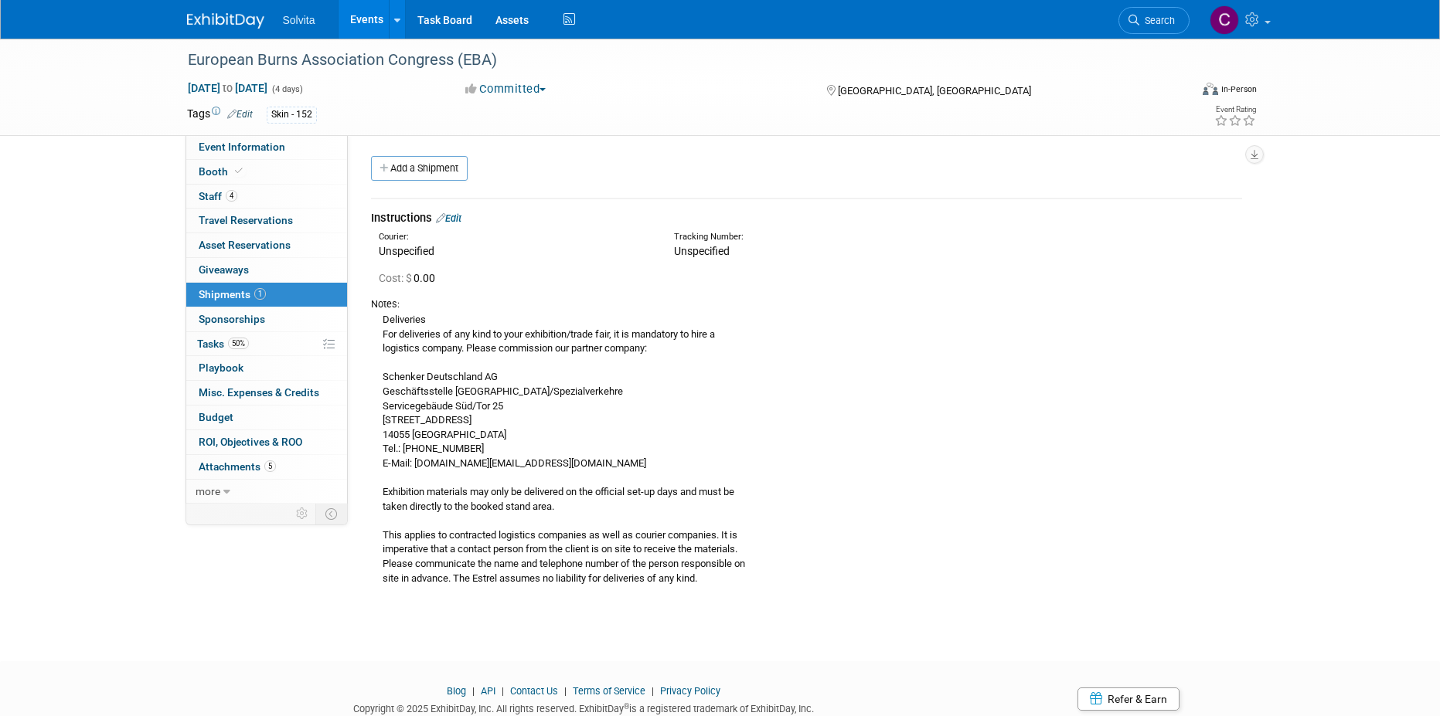
click at [529, 623] on div "European Burns Association Congress (EBA) Sep 3, 2025 to Sep 6, 2025 (4 days) S…" at bounding box center [720, 336] width 1440 height 595
